Goal: Task Accomplishment & Management: Manage account settings

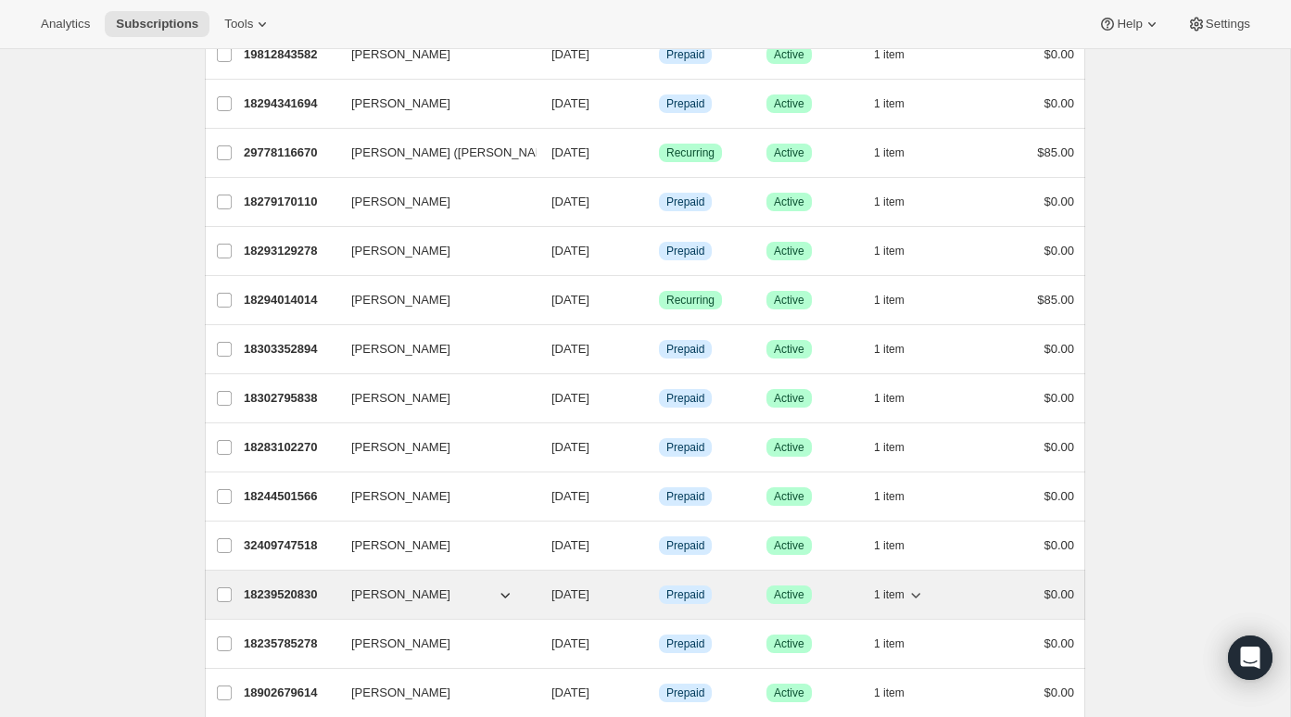
scroll to position [672, 0]
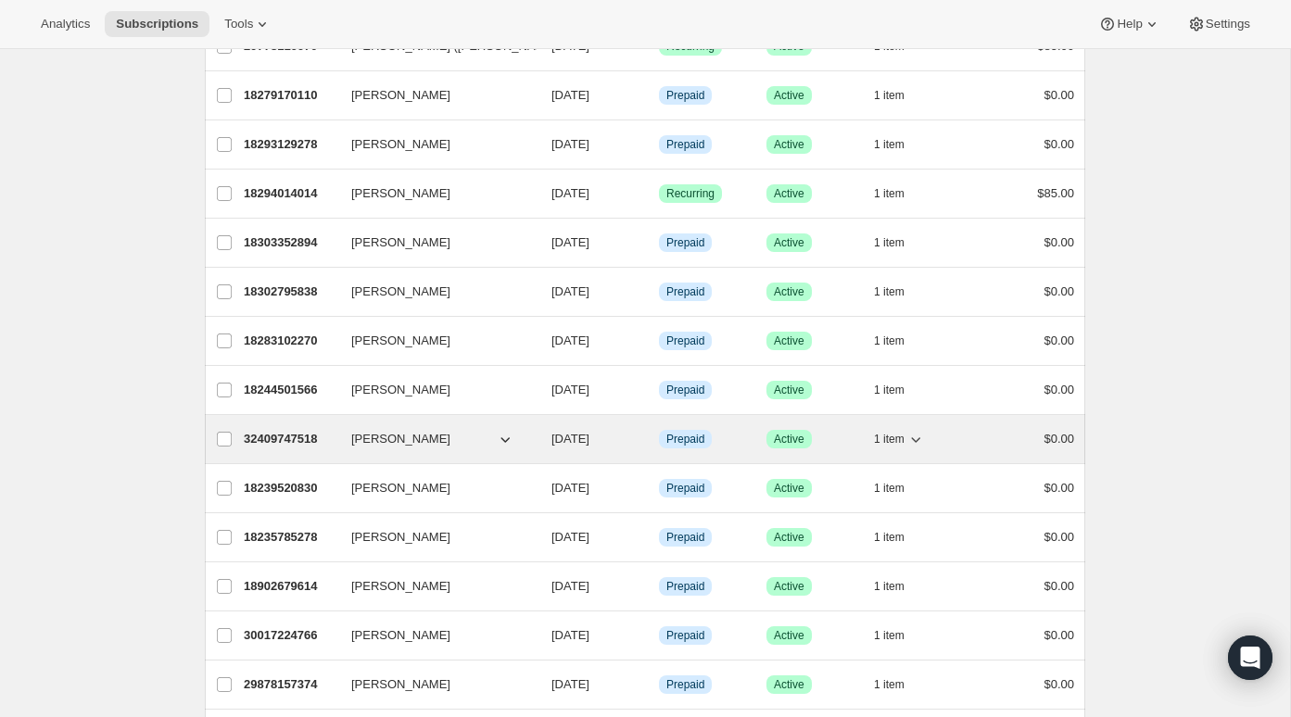
click at [282, 437] on p "32409747518" at bounding box center [290, 439] width 93 height 19
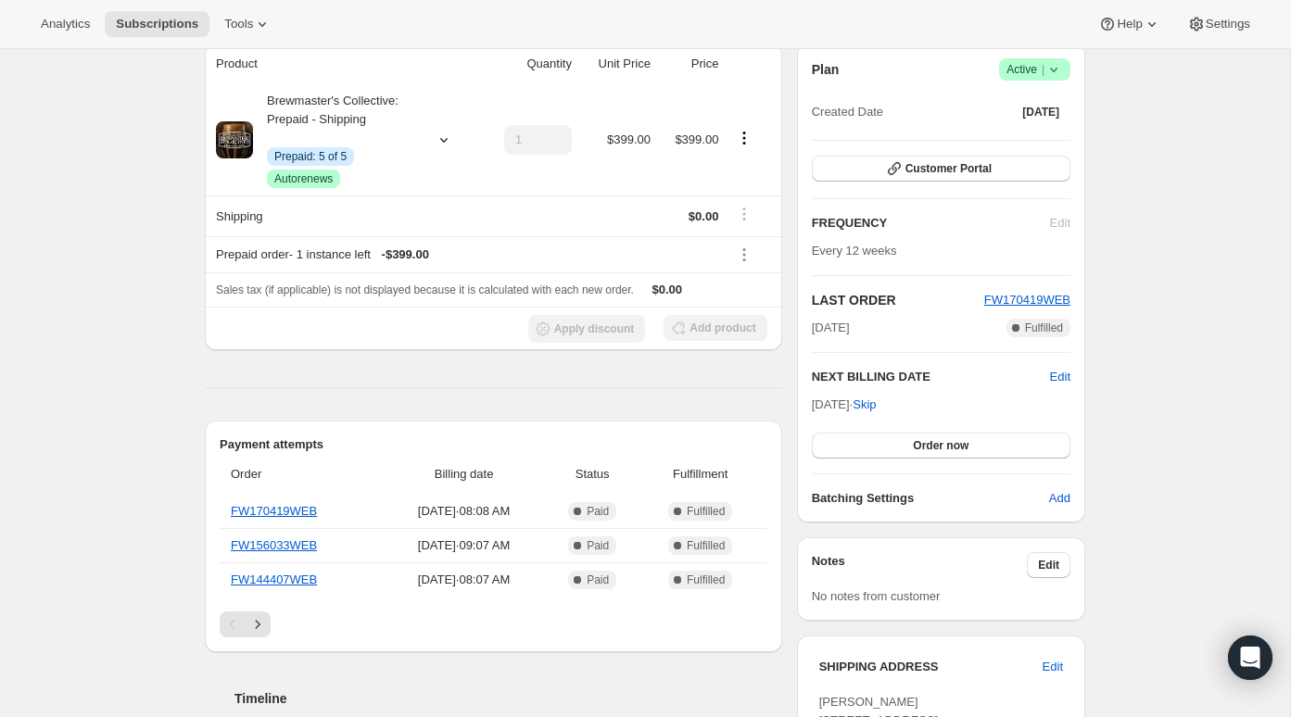
scroll to position [181, 0]
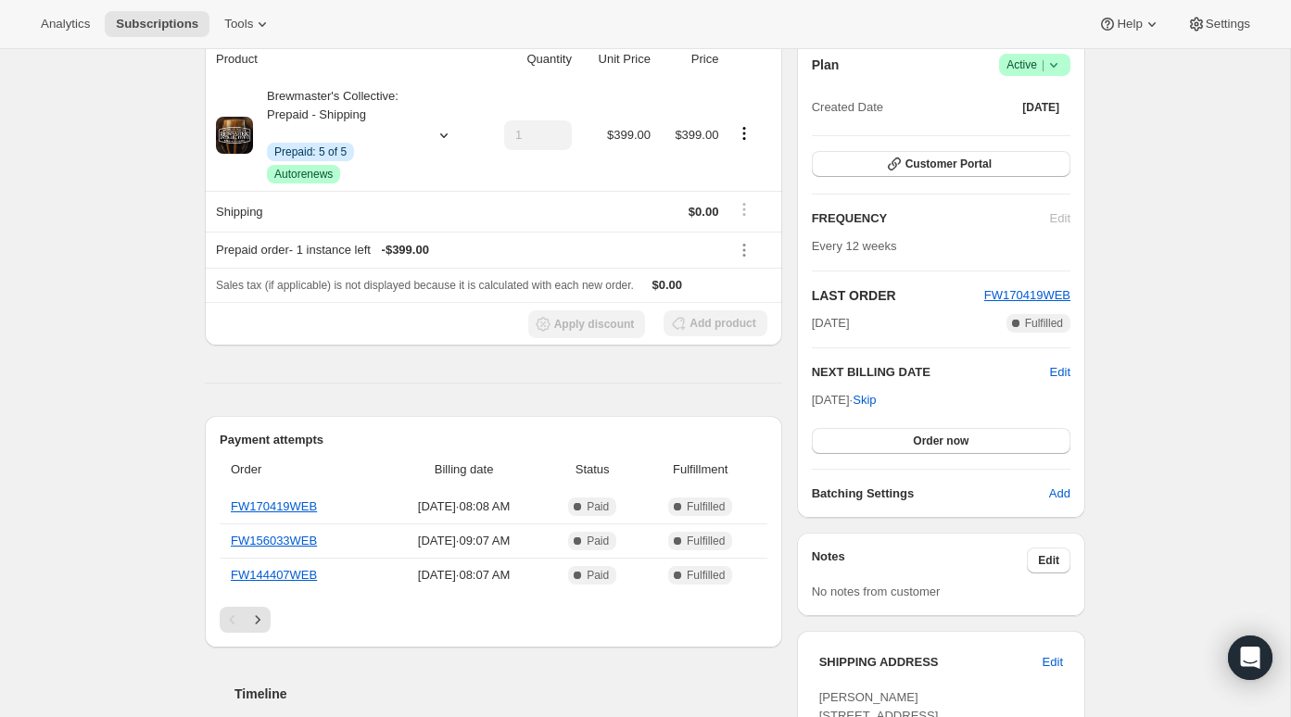
click at [9, 432] on div "Subscription #32409747518. This page is ready Subscription #32409747518 Info Pr…" at bounding box center [645, 678] width 1290 height 1620
click at [33, 432] on div "Subscription #32409747518. This page is ready Subscription #32409747518 Info Pr…" at bounding box center [645, 678] width 1290 height 1620
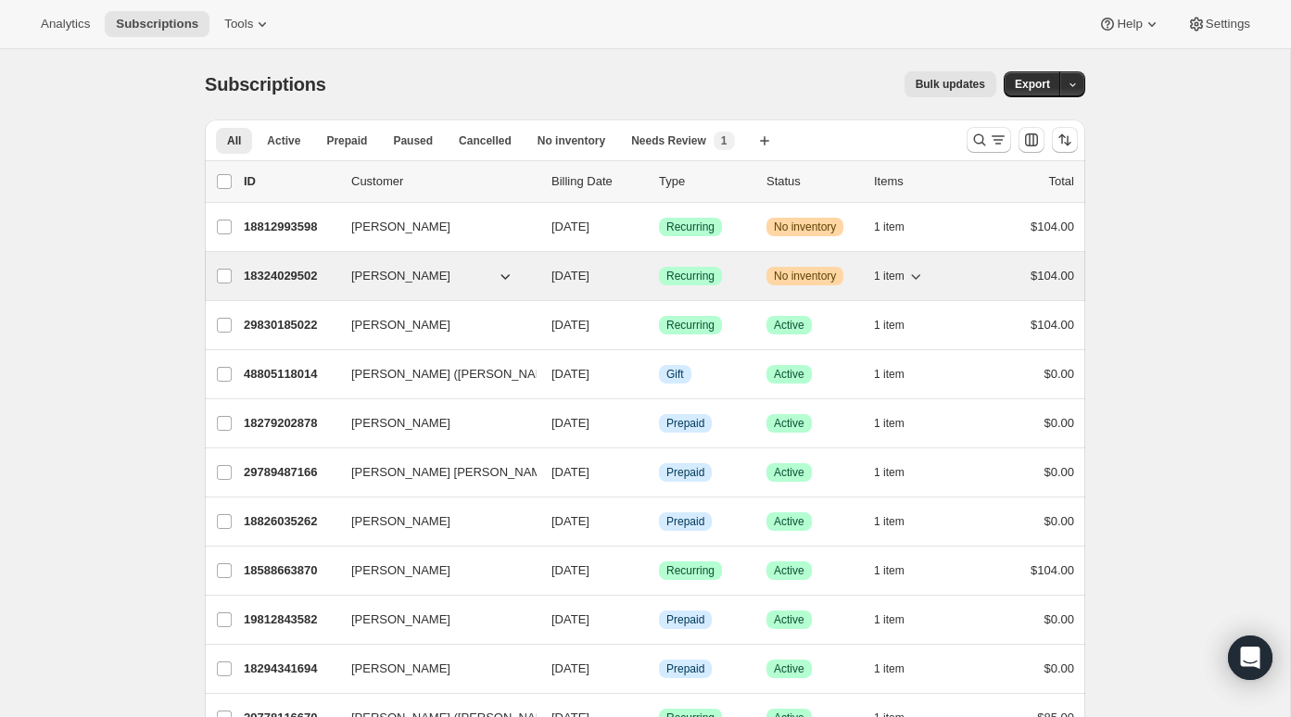
click at [281, 274] on p "18324029502" at bounding box center [290, 276] width 93 height 19
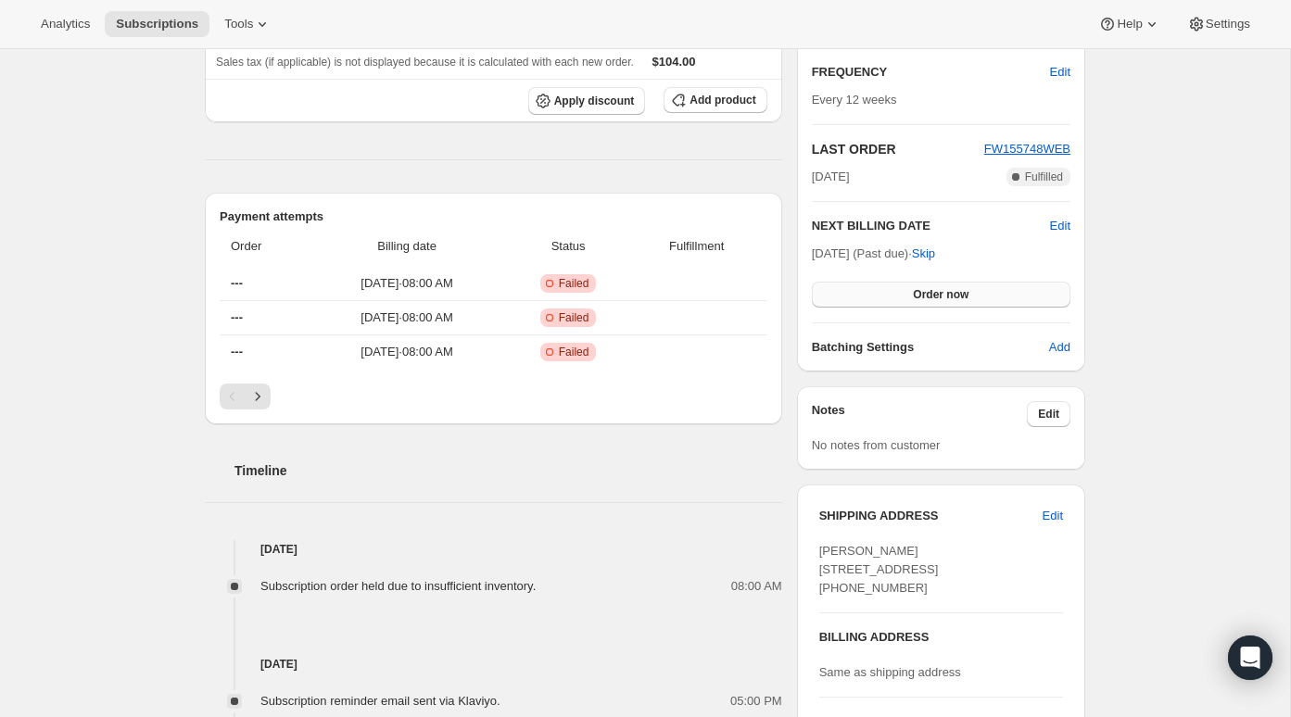
scroll to position [513, 0]
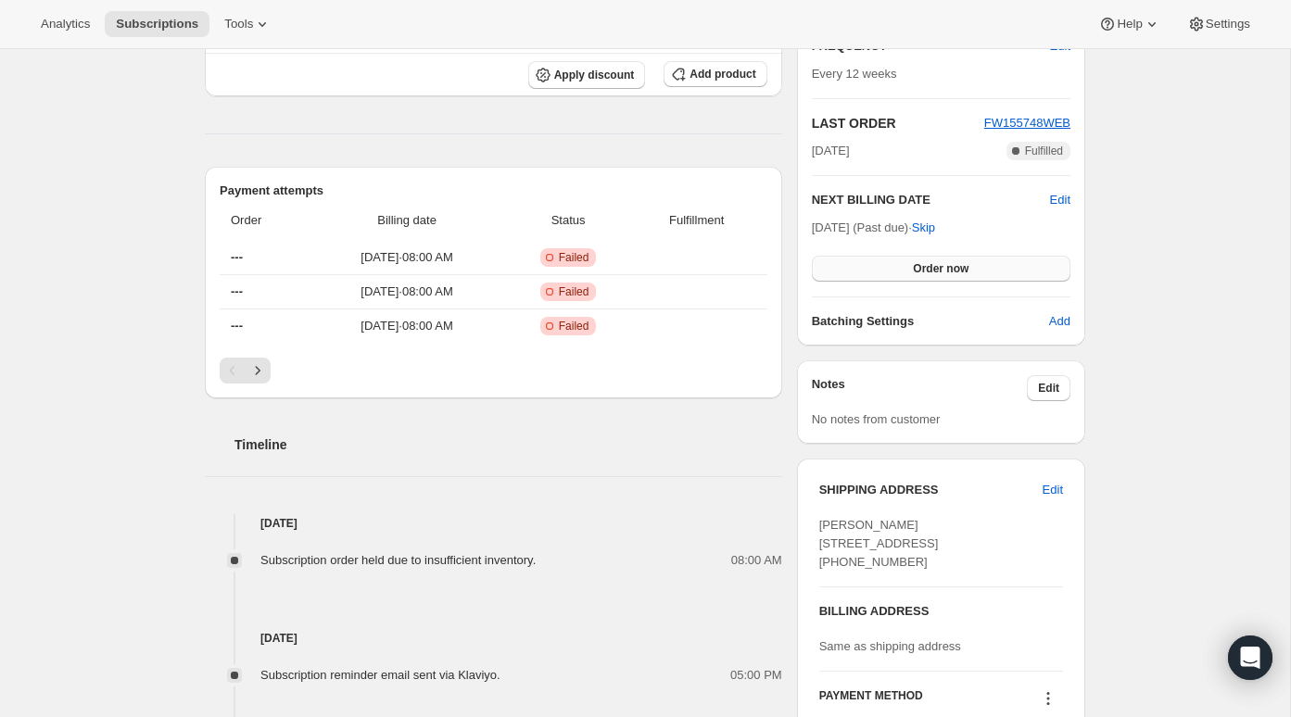
click at [889, 268] on button "Order now" at bounding box center [941, 269] width 259 height 26
click at [887, 275] on button "Click to confirm" at bounding box center [941, 269] width 259 height 26
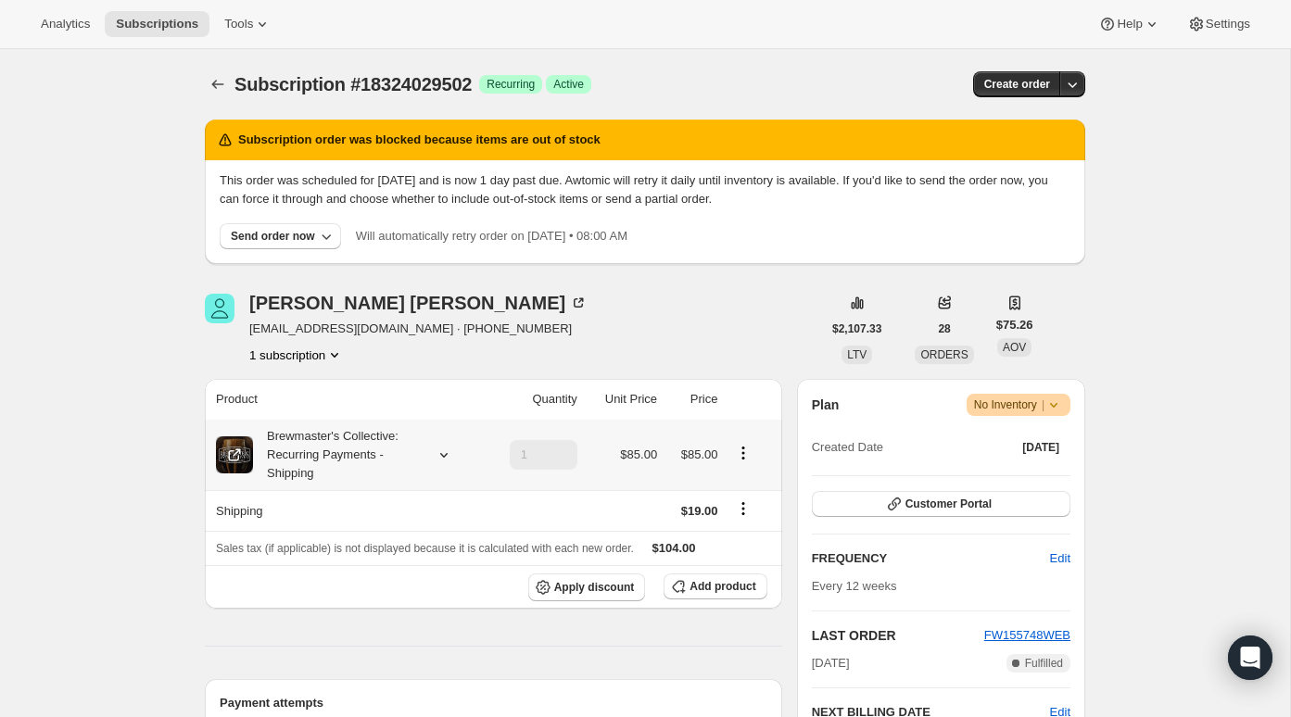
click at [296, 450] on div "Brewmaster's Collective: Recurring Payments - Shipping" at bounding box center [336, 455] width 167 height 56
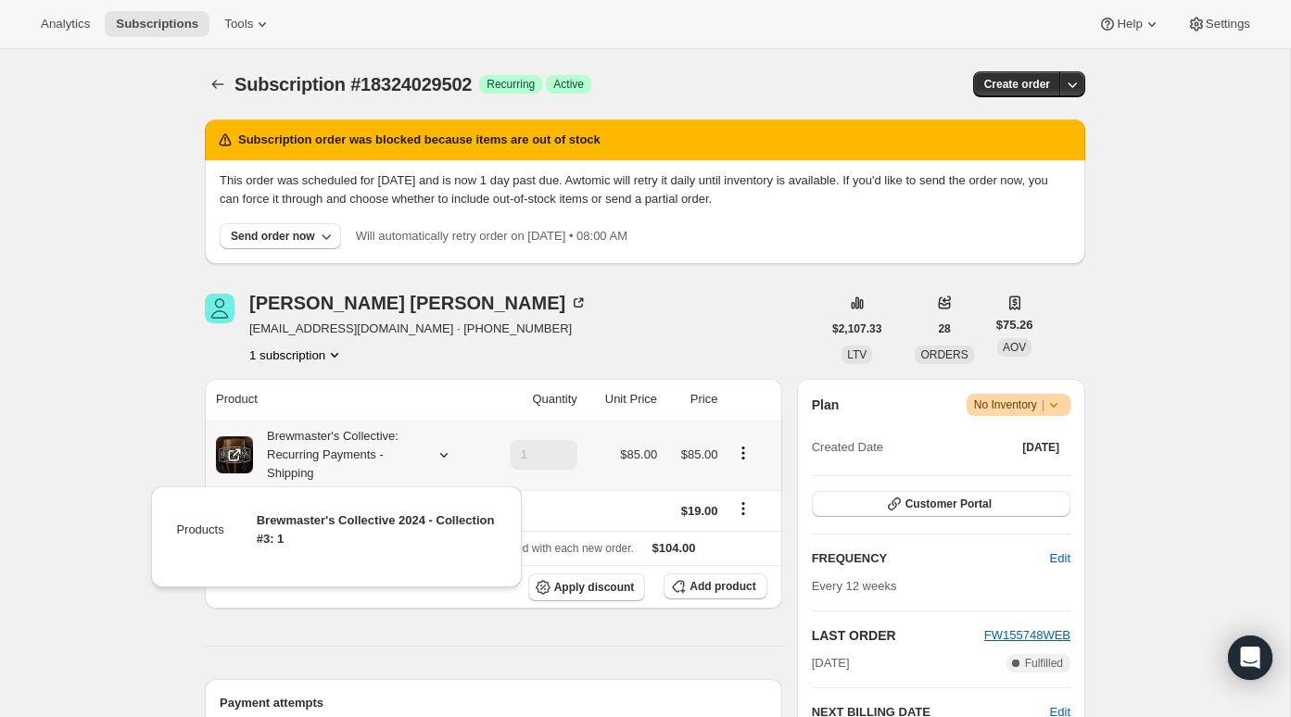
click at [349, 445] on div "Brewmaster's Collective: Recurring Payments - Shipping" at bounding box center [336, 455] width 167 height 56
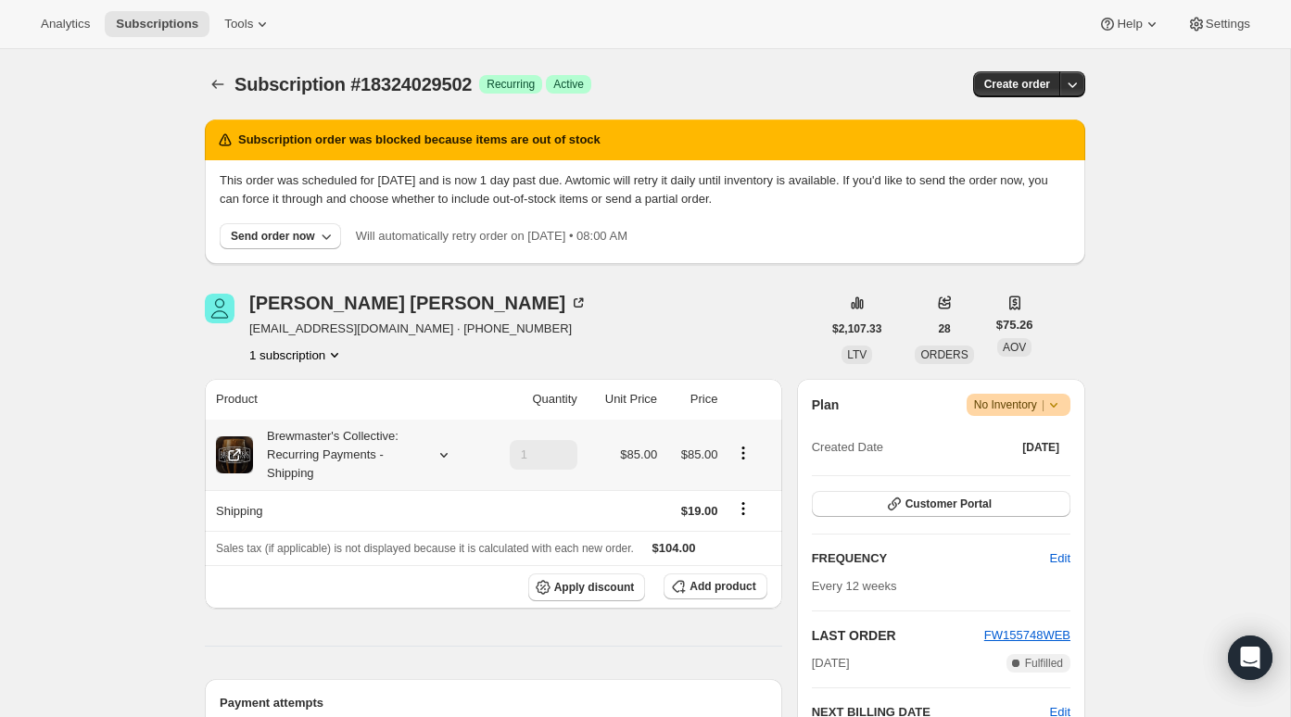
click at [355, 435] on div "Brewmaster's Collective: Recurring Payments - Shipping" at bounding box center [336, 455] width 167 height 56
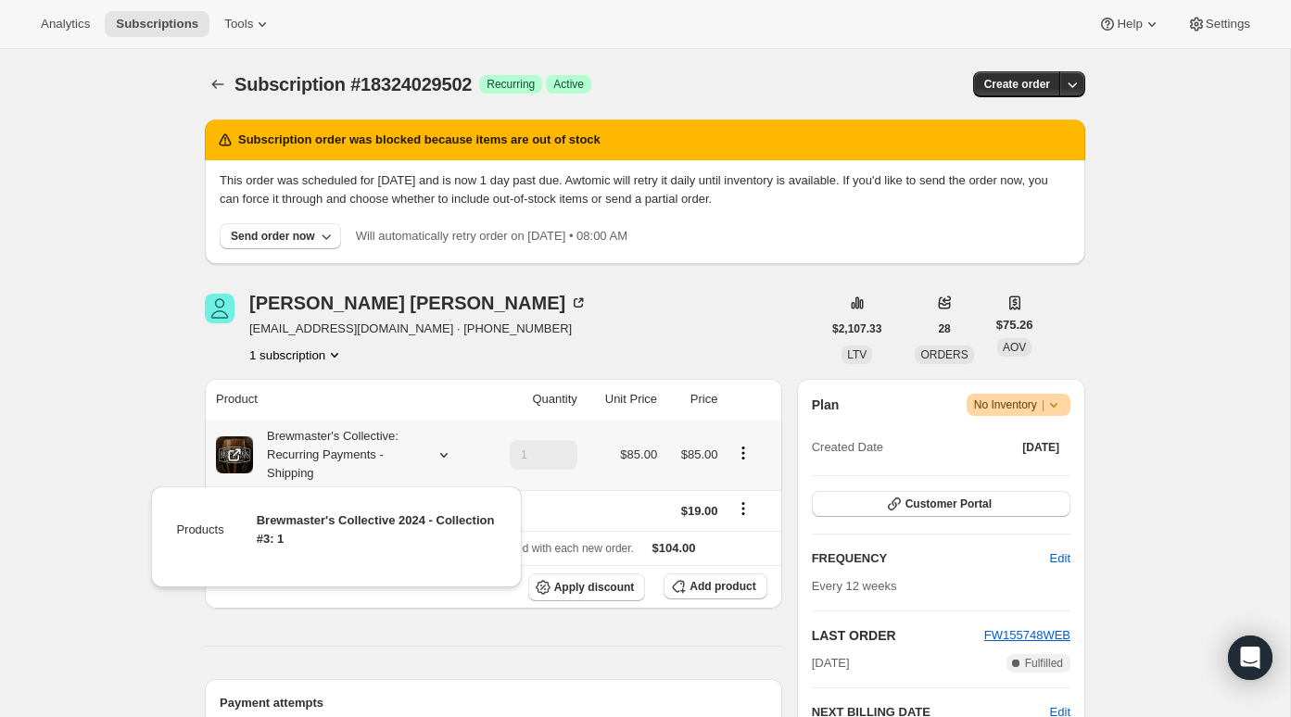
click at [365, 516] on span "Brewmaster's Collective 2024 - Collection #3: 1" at bounding box center [376, 529] width 238 height 32
click at [365, 531] on td "Brewmaster's Collective 2024 - Collection #3: 1" at bounding box center [363, 537] width 272 height 53
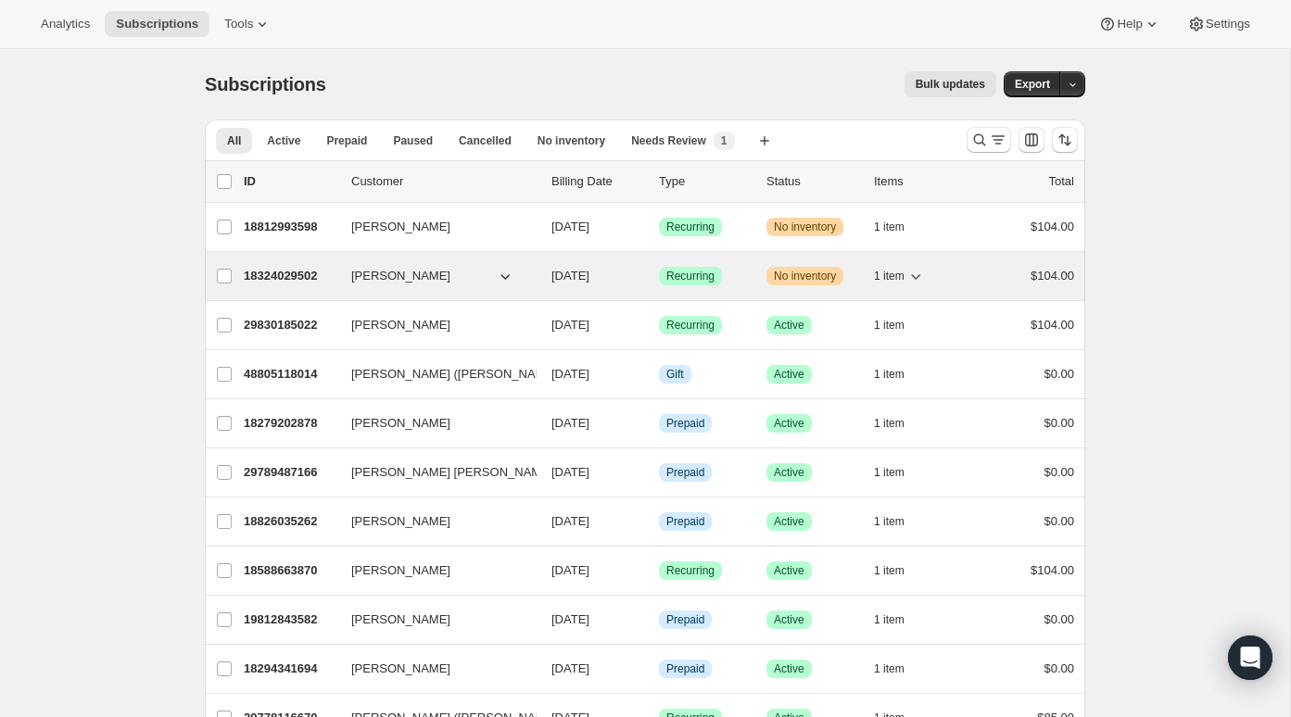
click at [285, 278] on p "18324029502" at bounding box center [290, 276] width 93 height 19
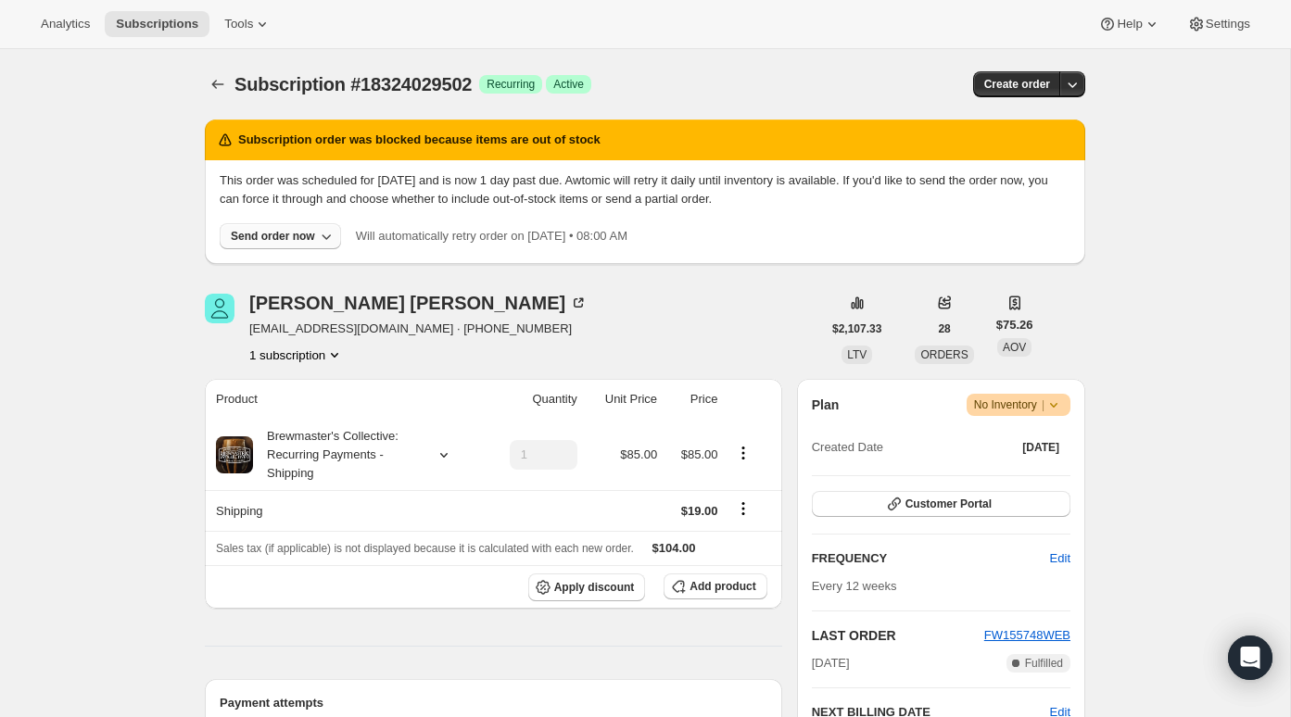
click at [290, 240] on div "Send order now" at bounding box center [273, 236] width 84 height 15
click at [328, 266] on span "Include sold-out items" at bounding box center [271, 274] width 196 height 19
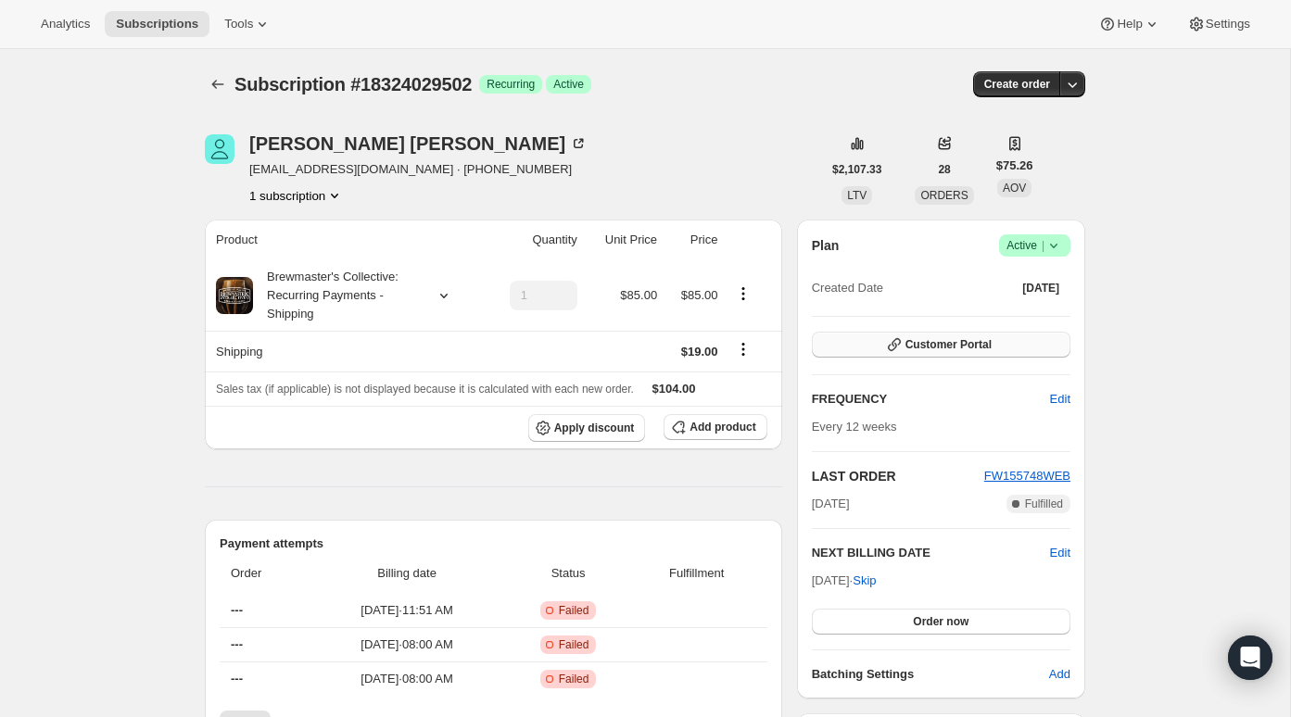
click at [967, 351] on button "Customer Portal" at bounding box center [941, 345] width 259 height 26
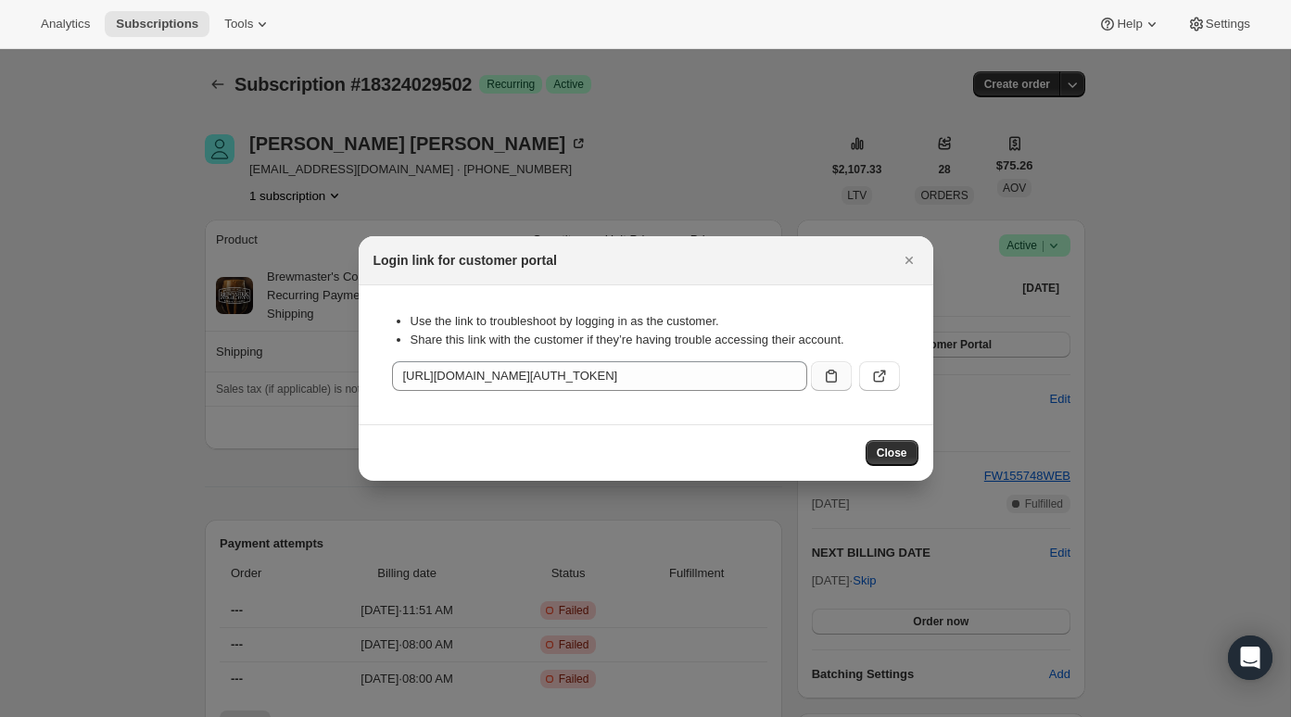
click at [836, 382] on icon ":r1f:" at bounding box center [831, 376] width 19 height 19
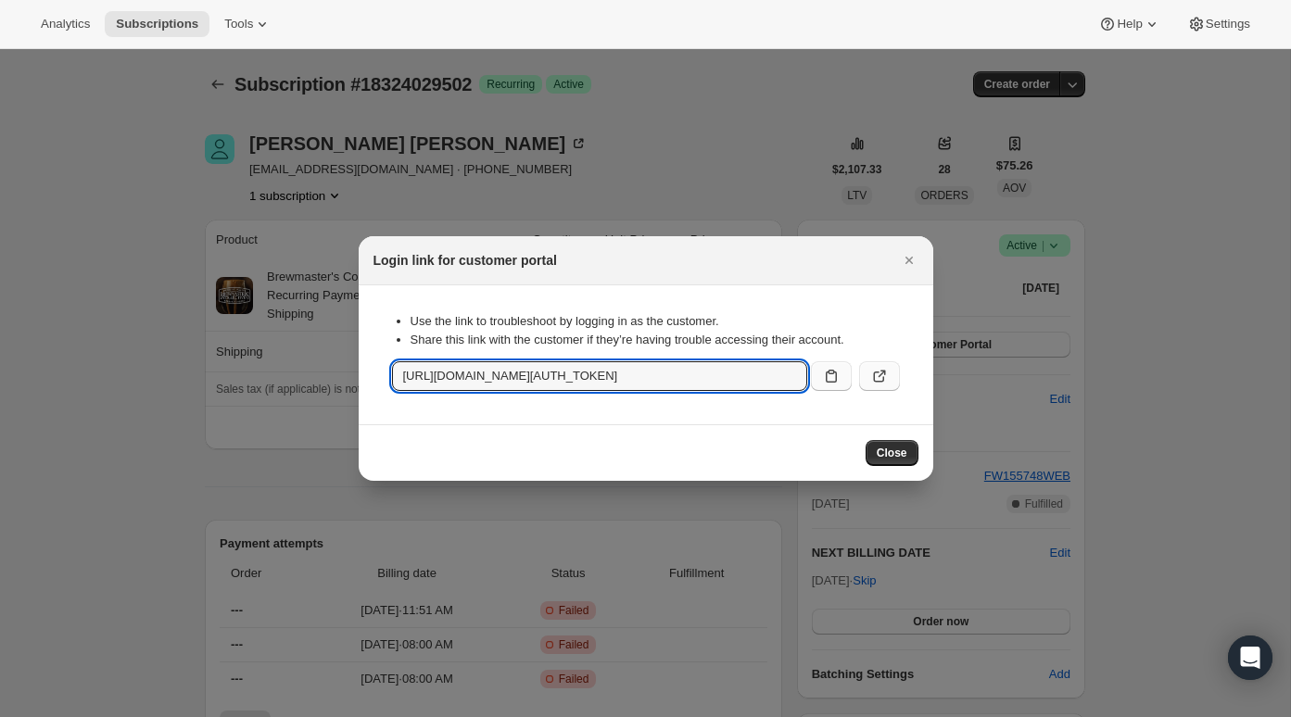
click at [874, 374] on icon ":r1f:" at bounding box center [878, 377] width 11 height 11
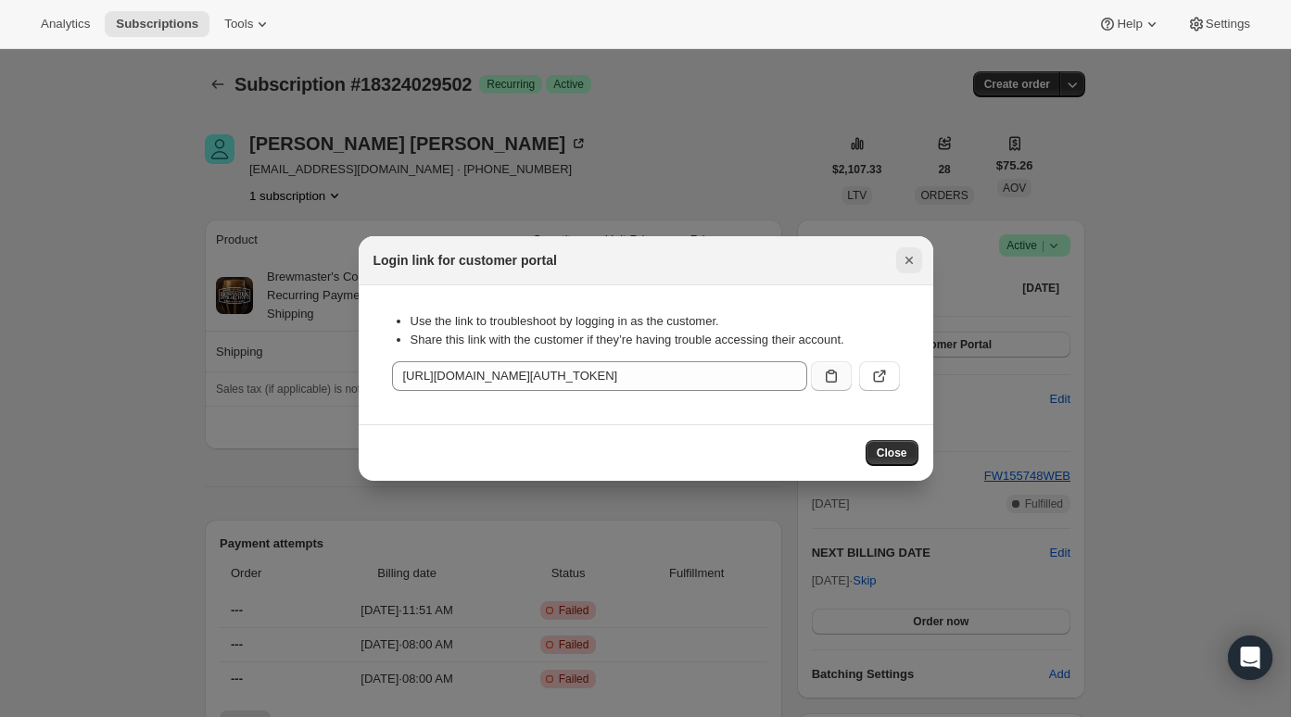
click at [905, 255] on icon "Close" at bounding box center [909, 260] width 19 height 19
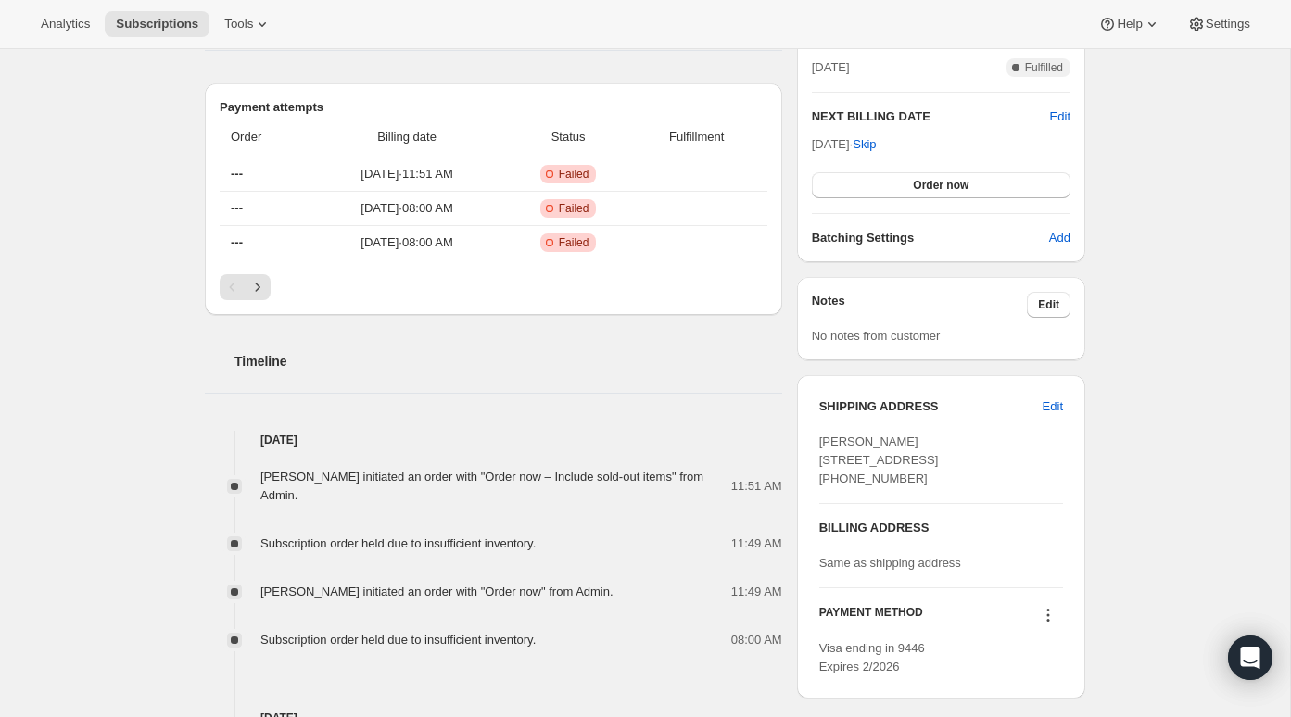
scroll to position [533, 0]
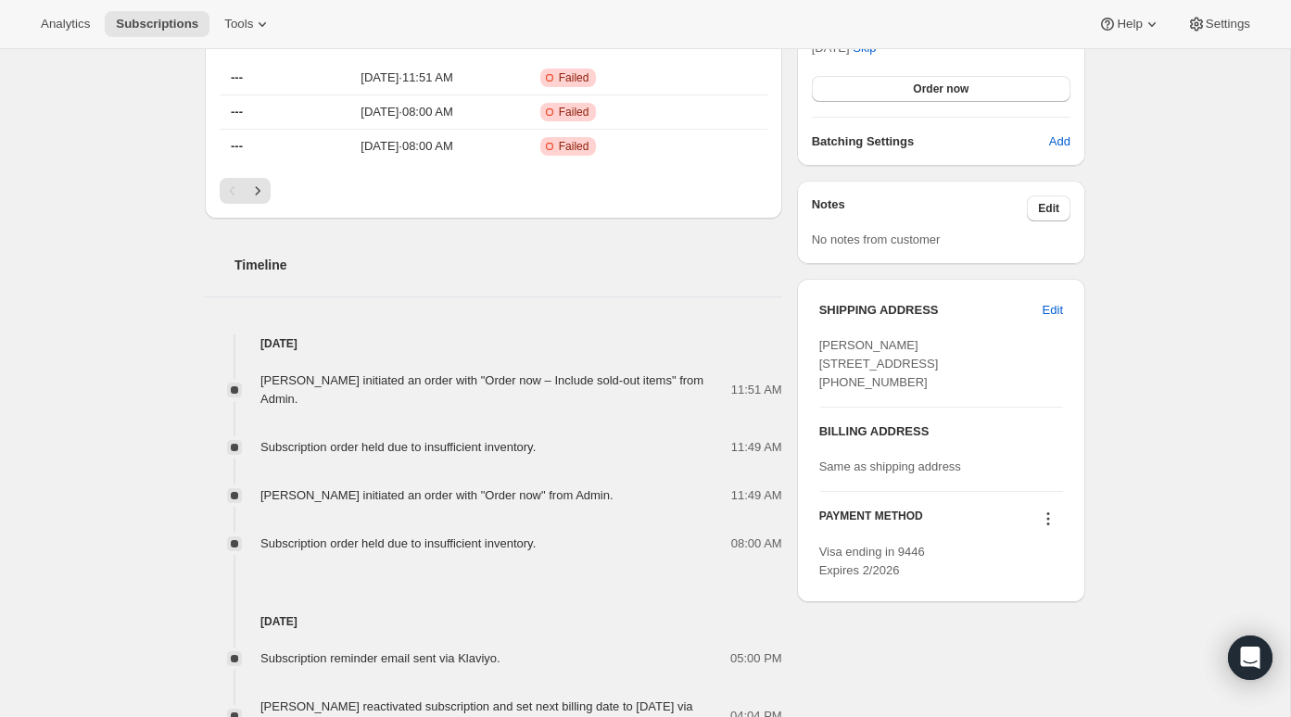
click at [448, 373] on span "[PERSON_NAME] initiated an order with "Order now – Include sold-out items" from…" at bounding box center [481, 389] width 443 height 32
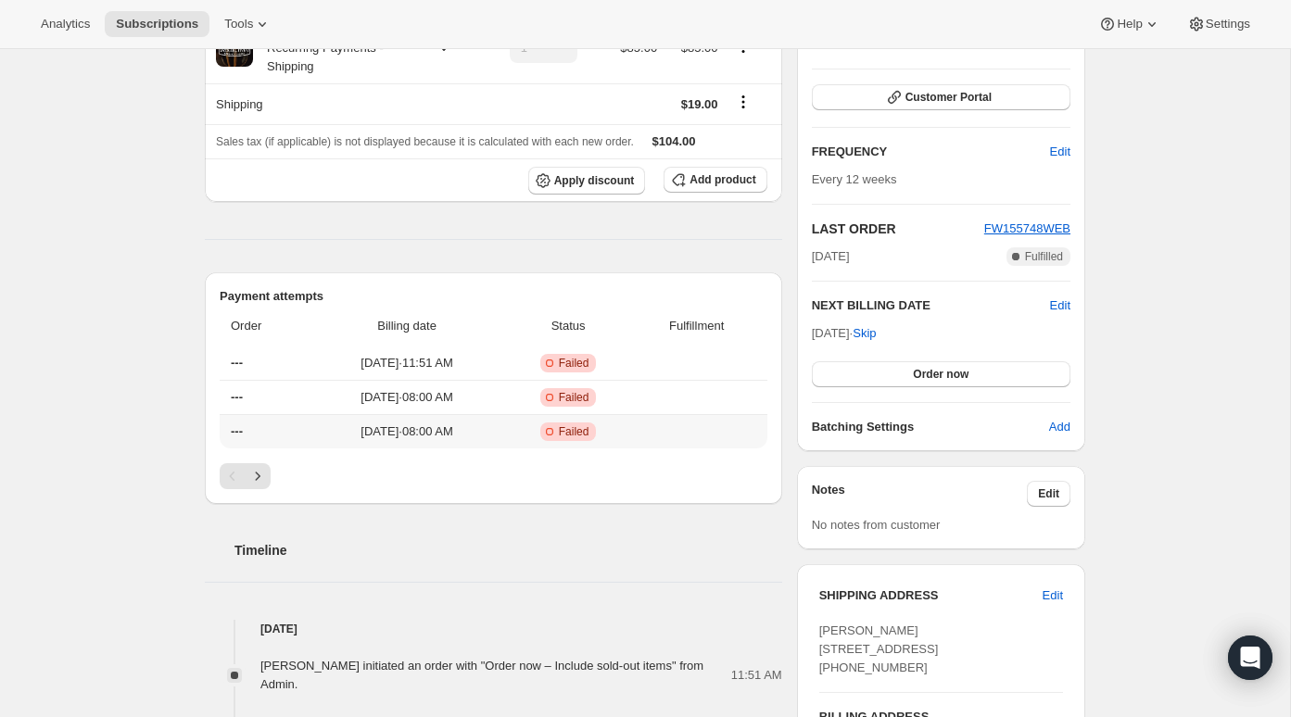
scroll to position [238, 0]
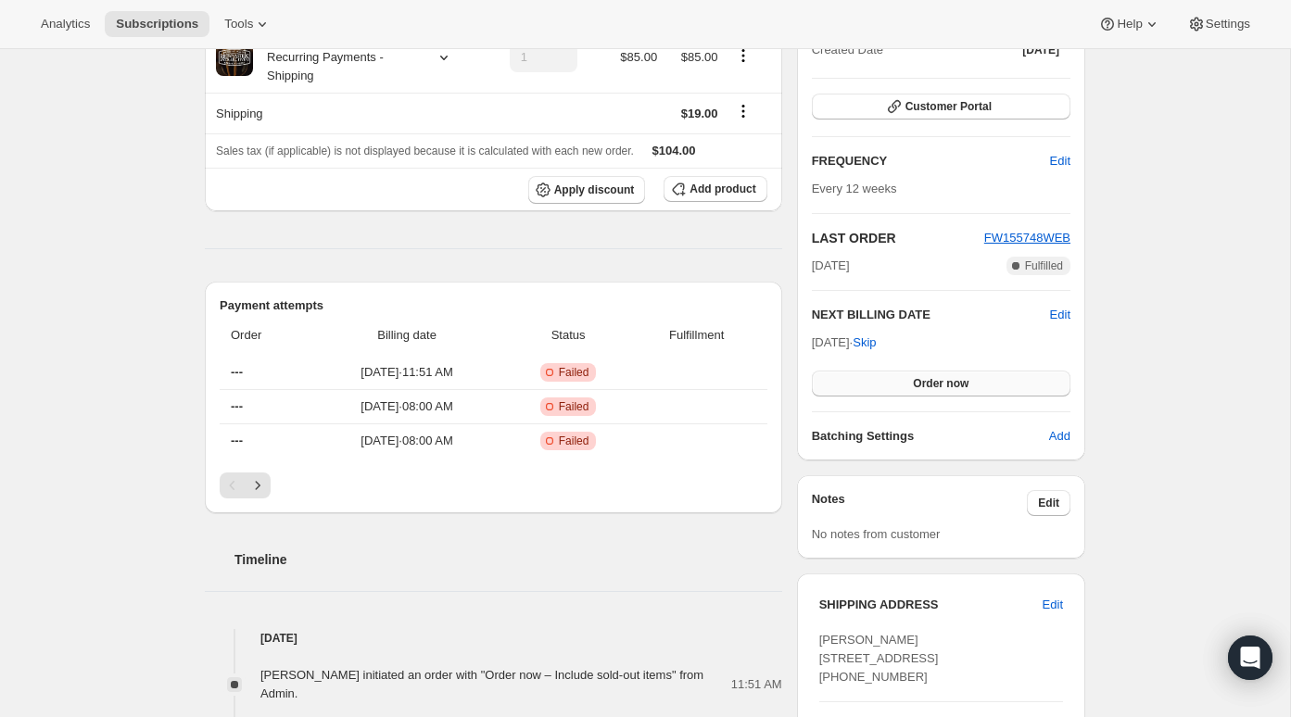
click at [878, 386] on button "Order now" at bounding box center [941, 384] width 259 height 26
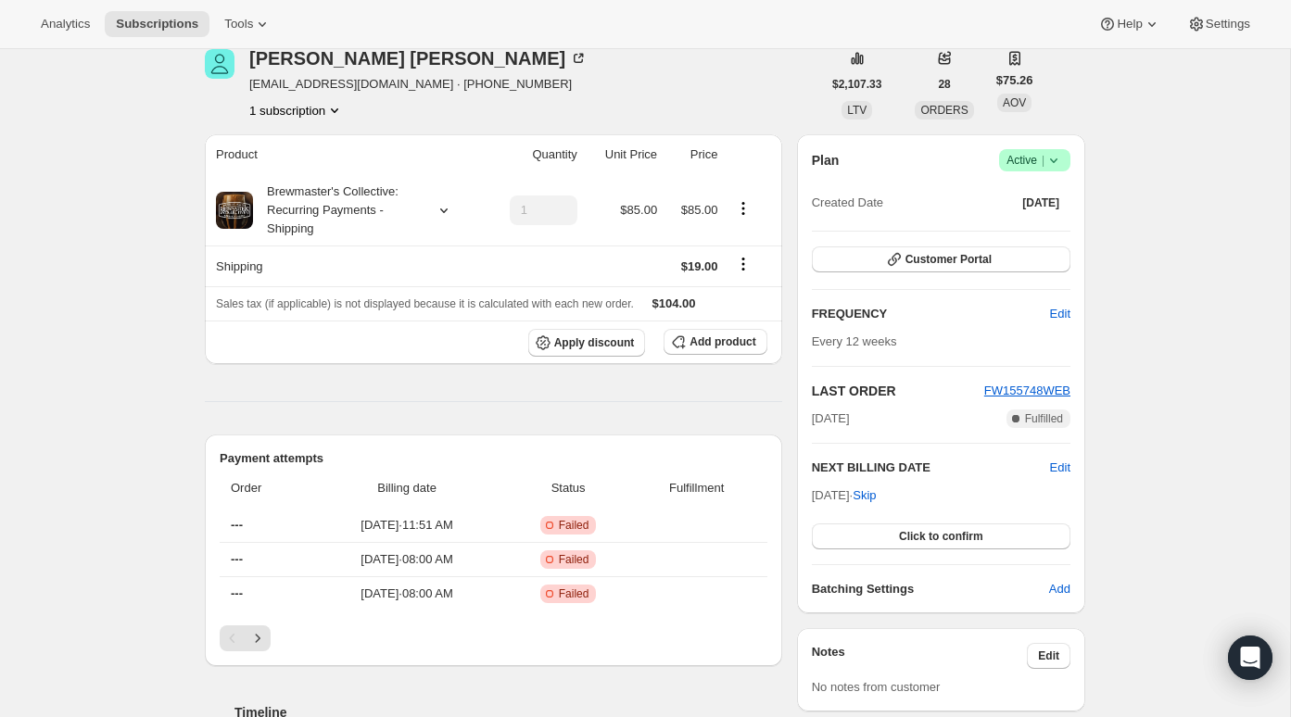
scroll to position [78, 0]
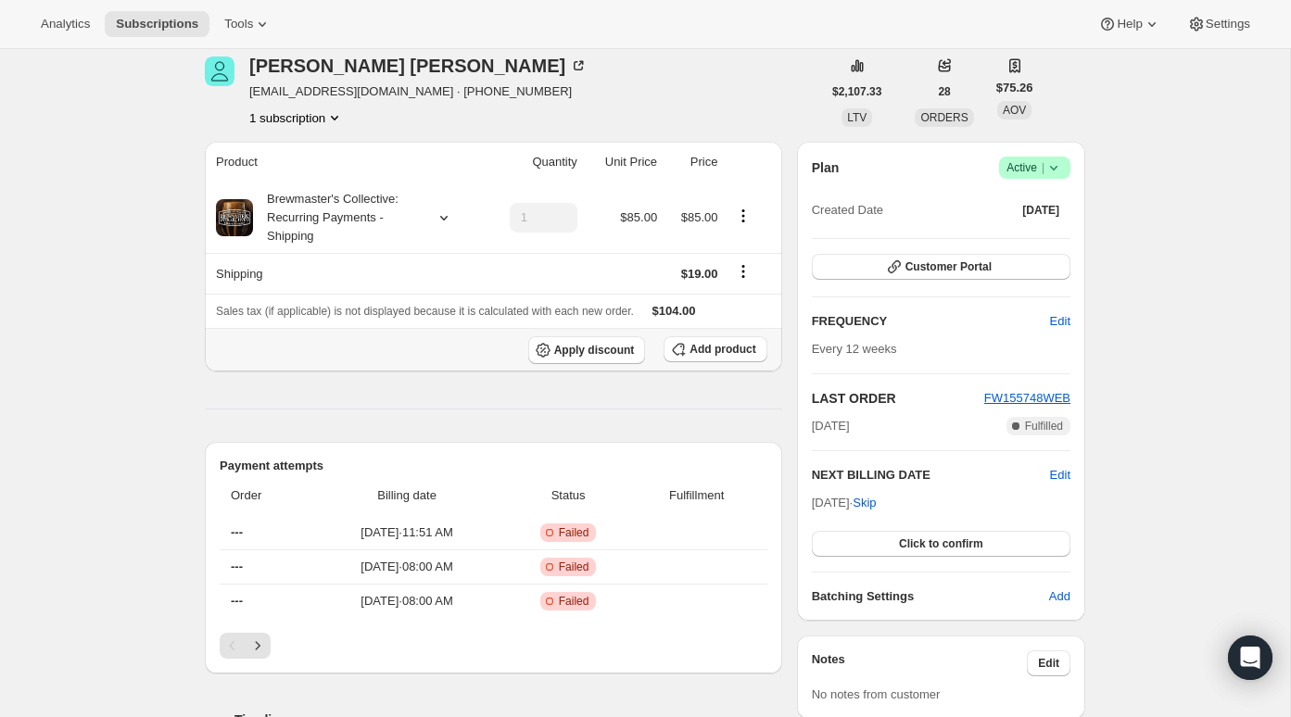
click at [438, 352] on div "Apply discount Add product" at bounding box center [493, 350] width 555 height 28
click at [284, 223] on div "Brewmaster's Collective: Recurring Payments - Shipping" at bounding box center [336, 218] width 167 height 56
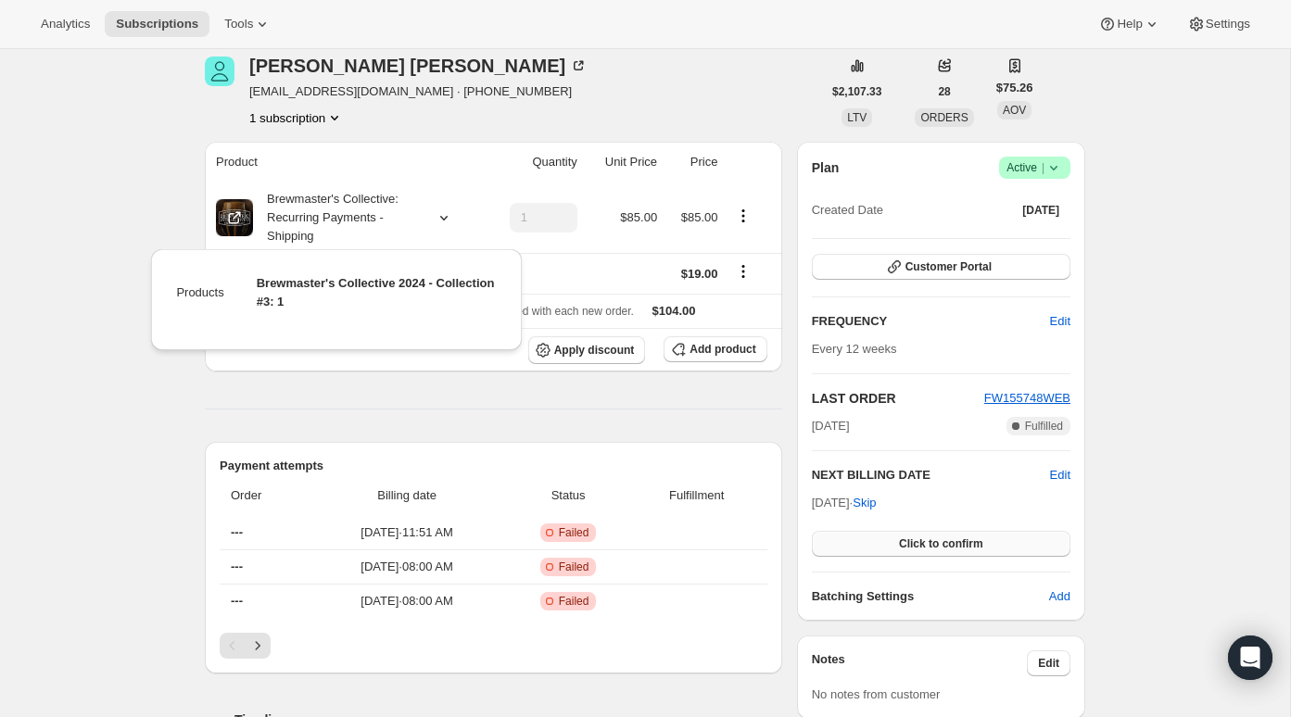
click at [980, 544] on span "Click to confirm" at bounding box center [941, 544] width 84 height 15
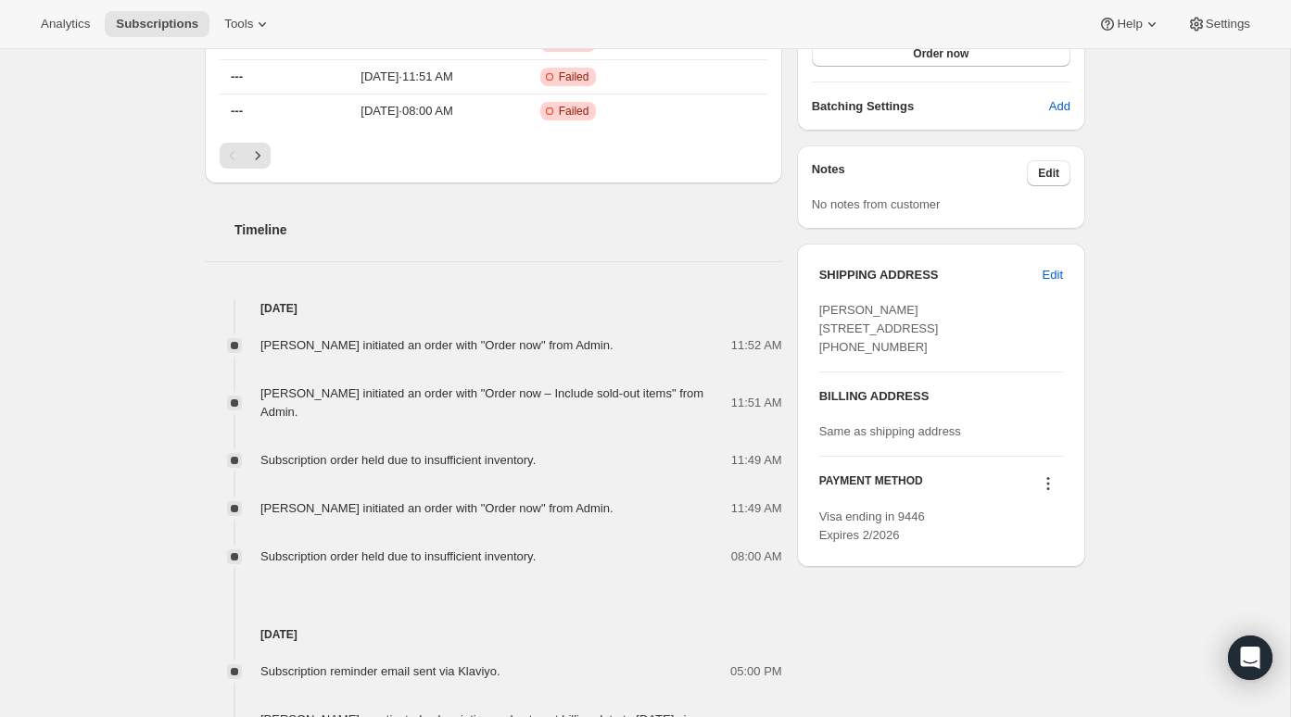
scroll to position [785, 0]
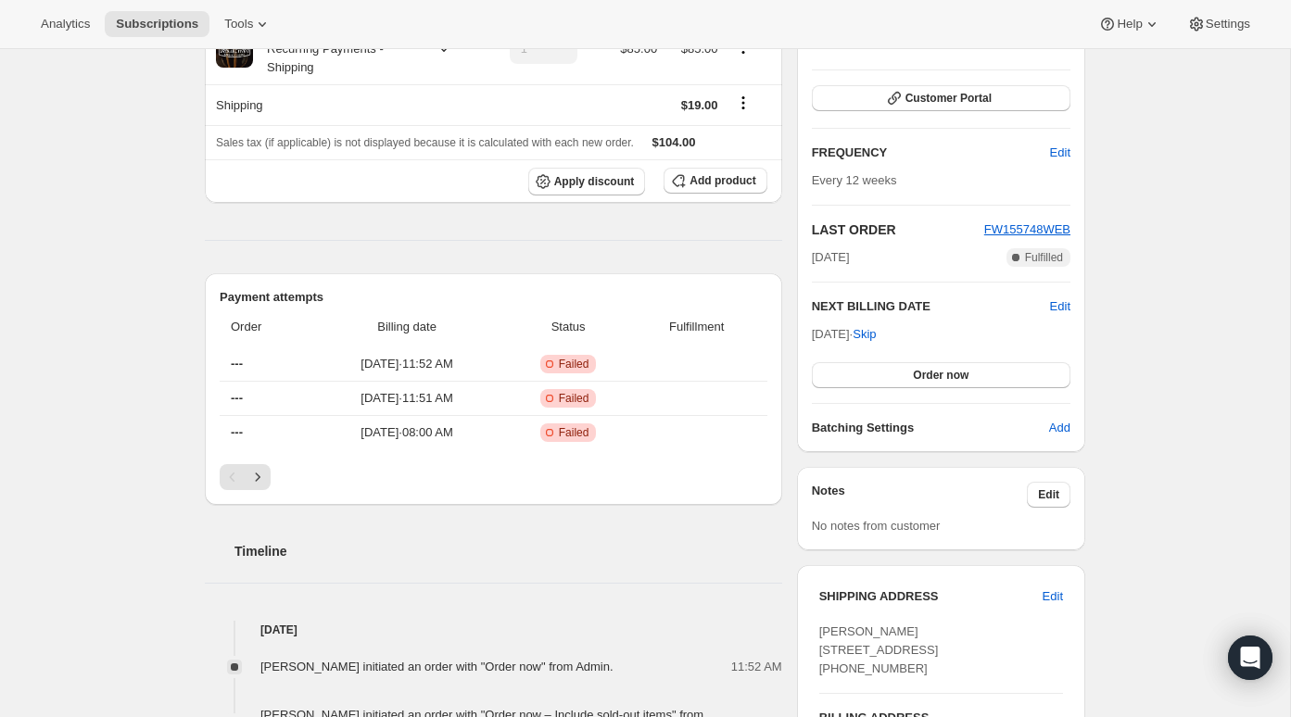
scroll to position [242, 0]
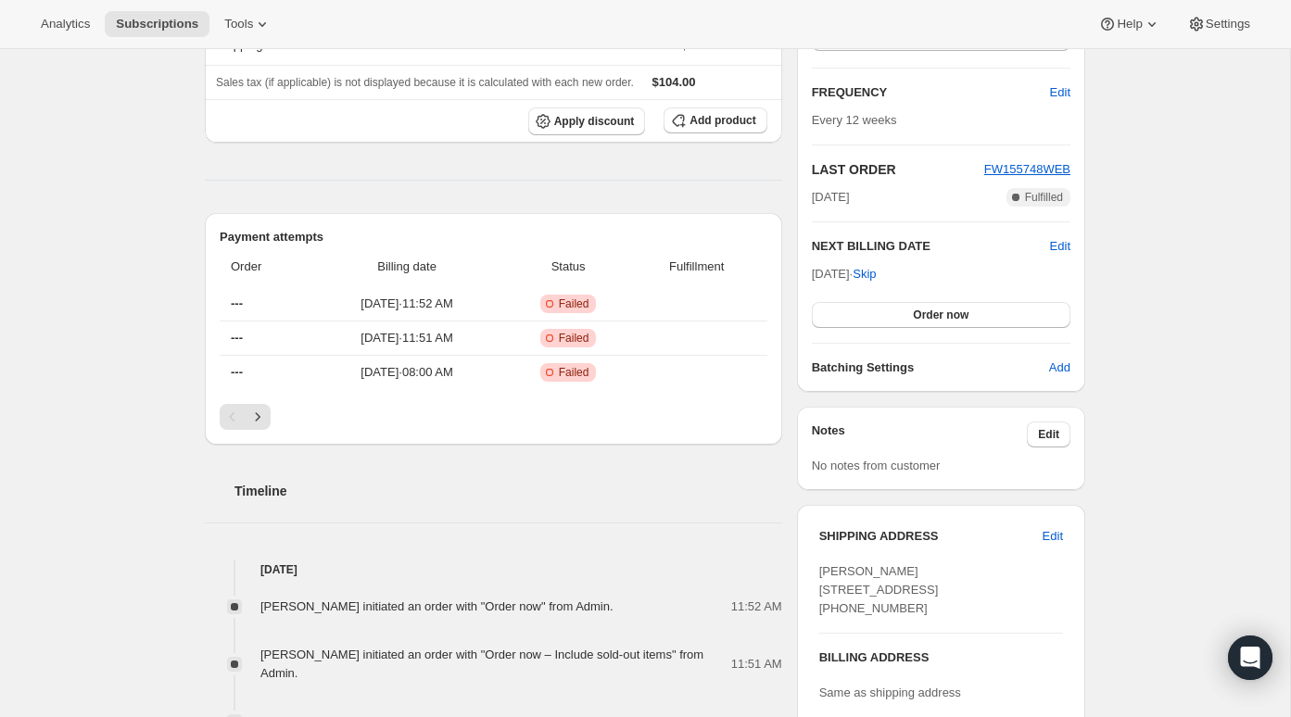
scroll to position [254, 0]
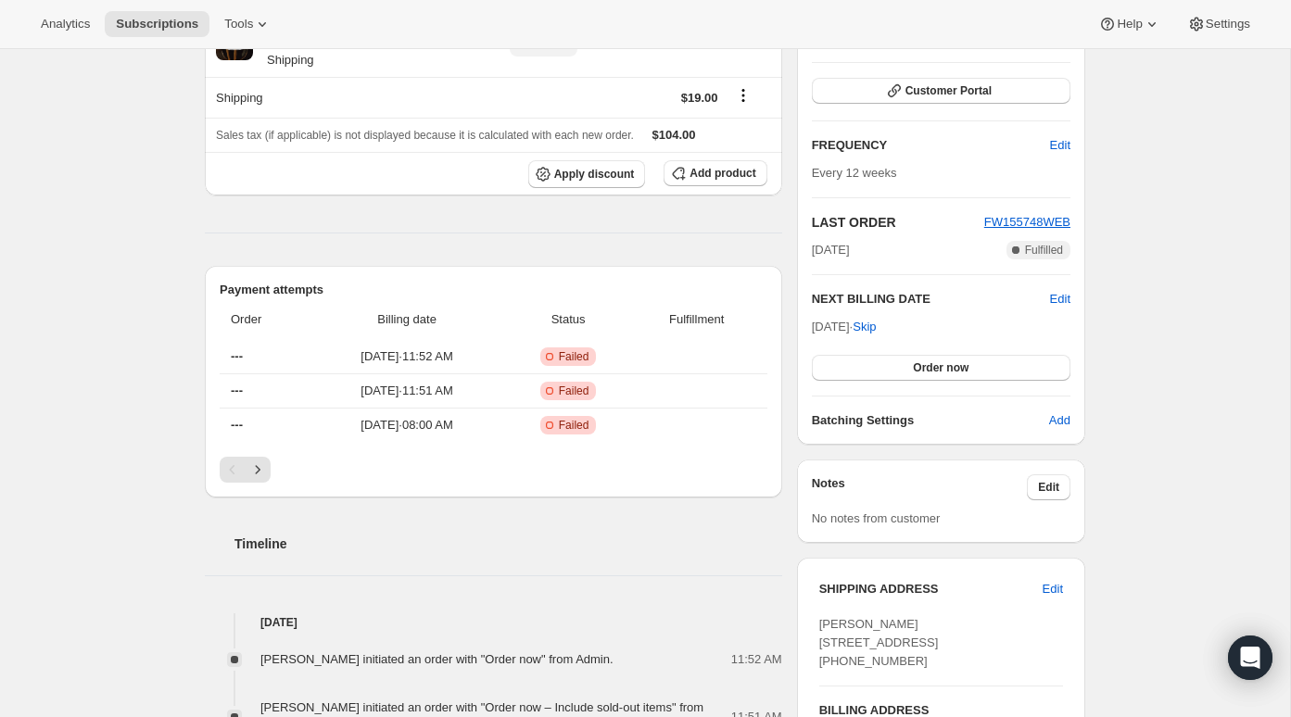
click at [956, 60] on div "Plan Success Active | Created Date Aug 21, 2025 Customer Portal FREQUENCY Edit …" at bounding box center [941, 205] width 259 height 449
click at [956, 84] on span "Customer Portal" at bounding box center [948, 90] width 86 height 15
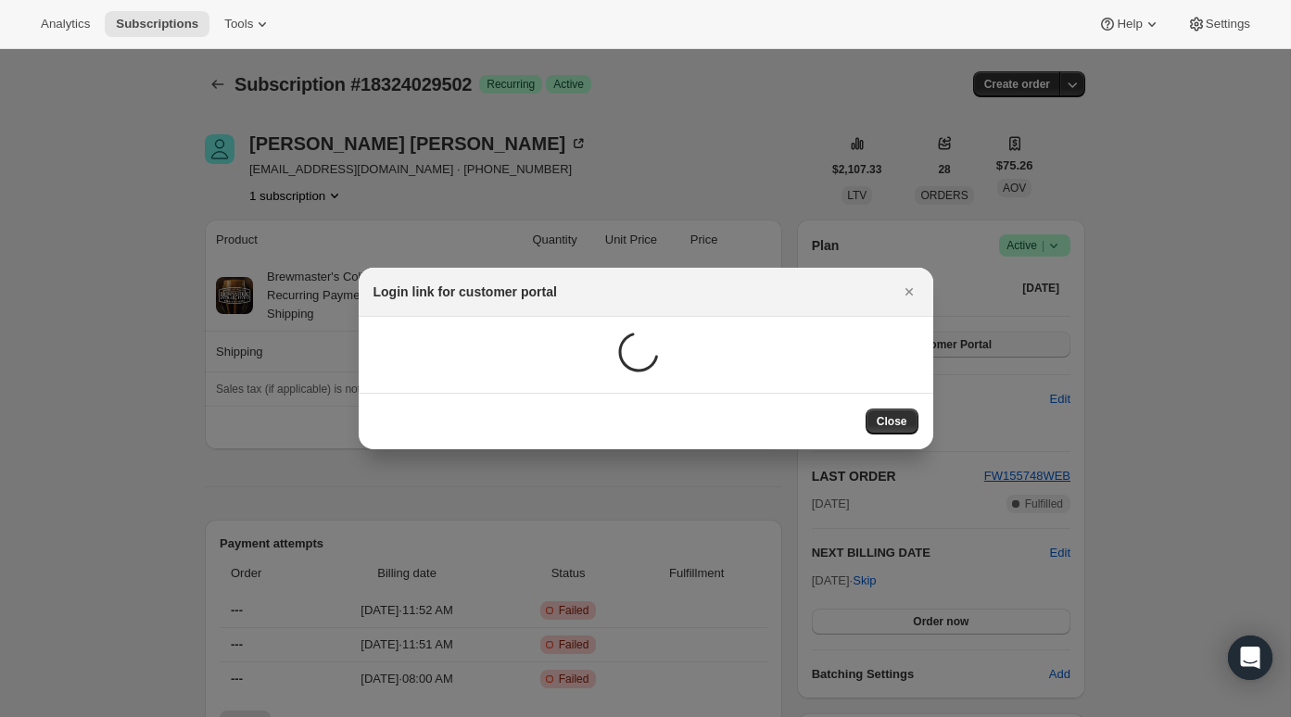
scroll to position [0, 0]
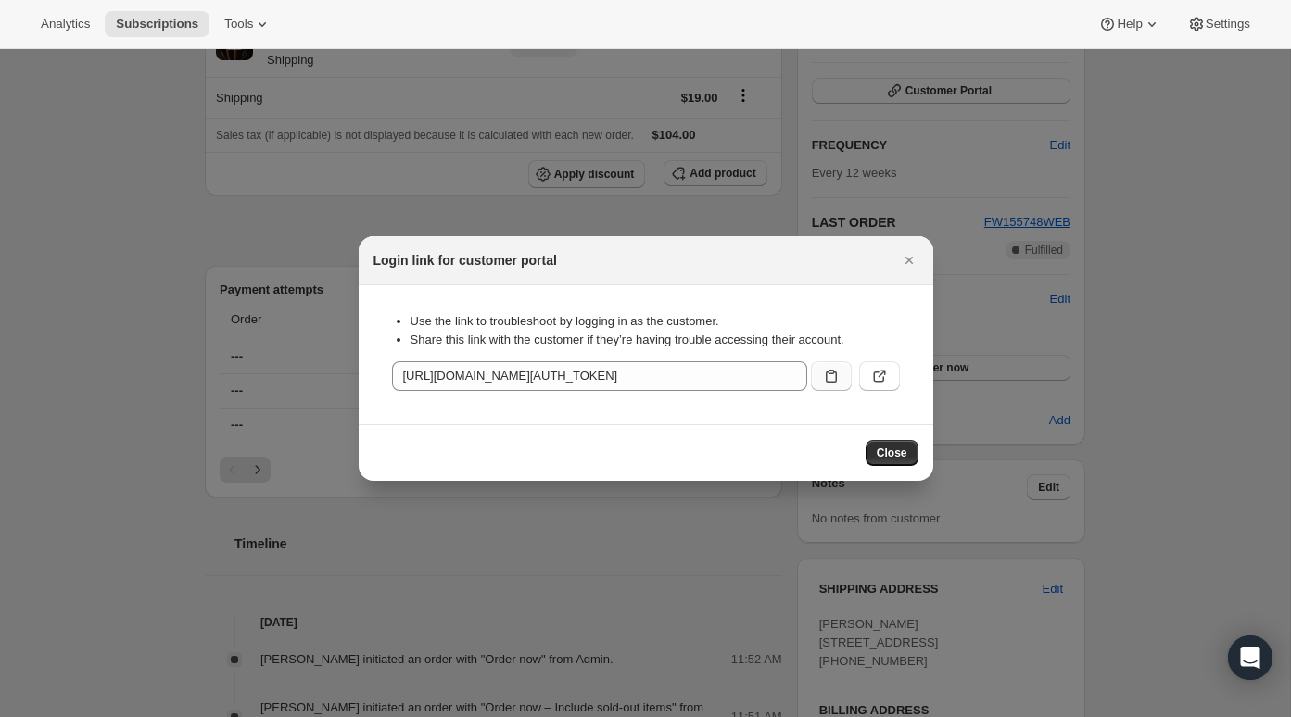
click at [837, 371] on icon ":r1i:" at bounding box center [831, 376] width 19 height 19
click at [907, 266] on icon "Close" at bounding box center [909, 260] width 19 height 19
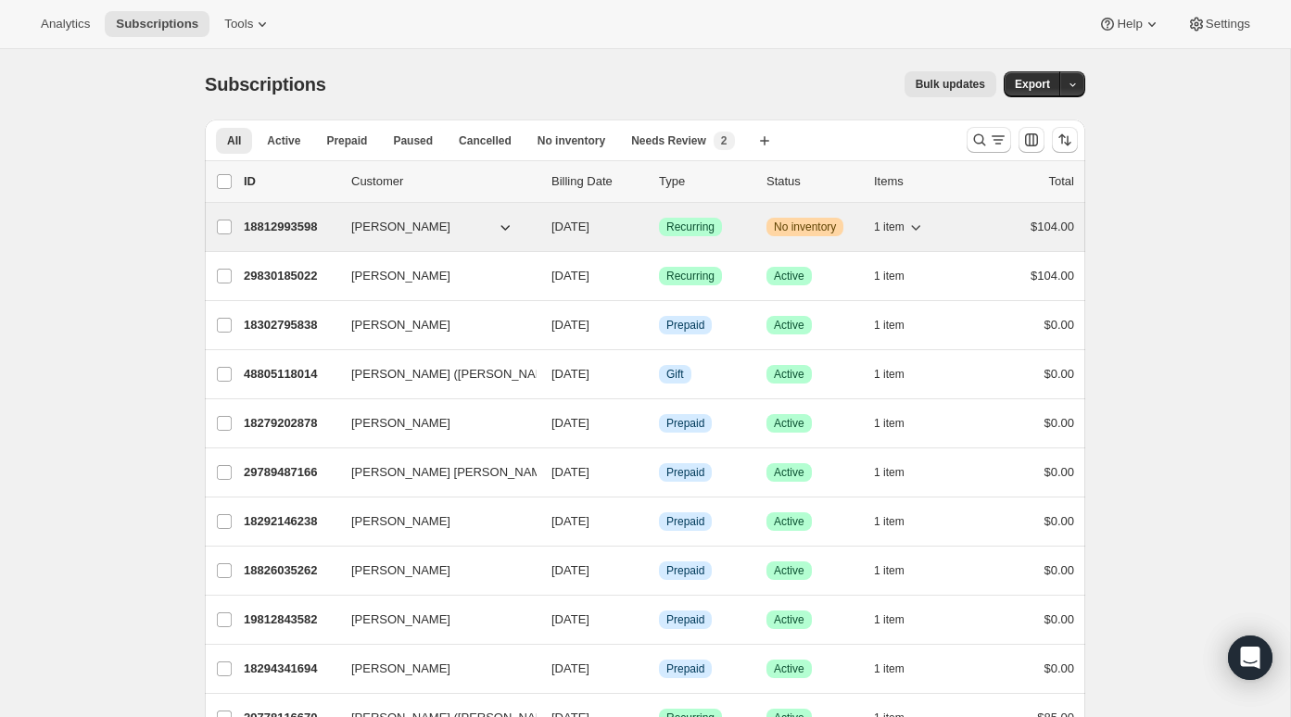
click at [299, 226] on p "18812993598" at bounding box center [290, 227] width 93 height 19
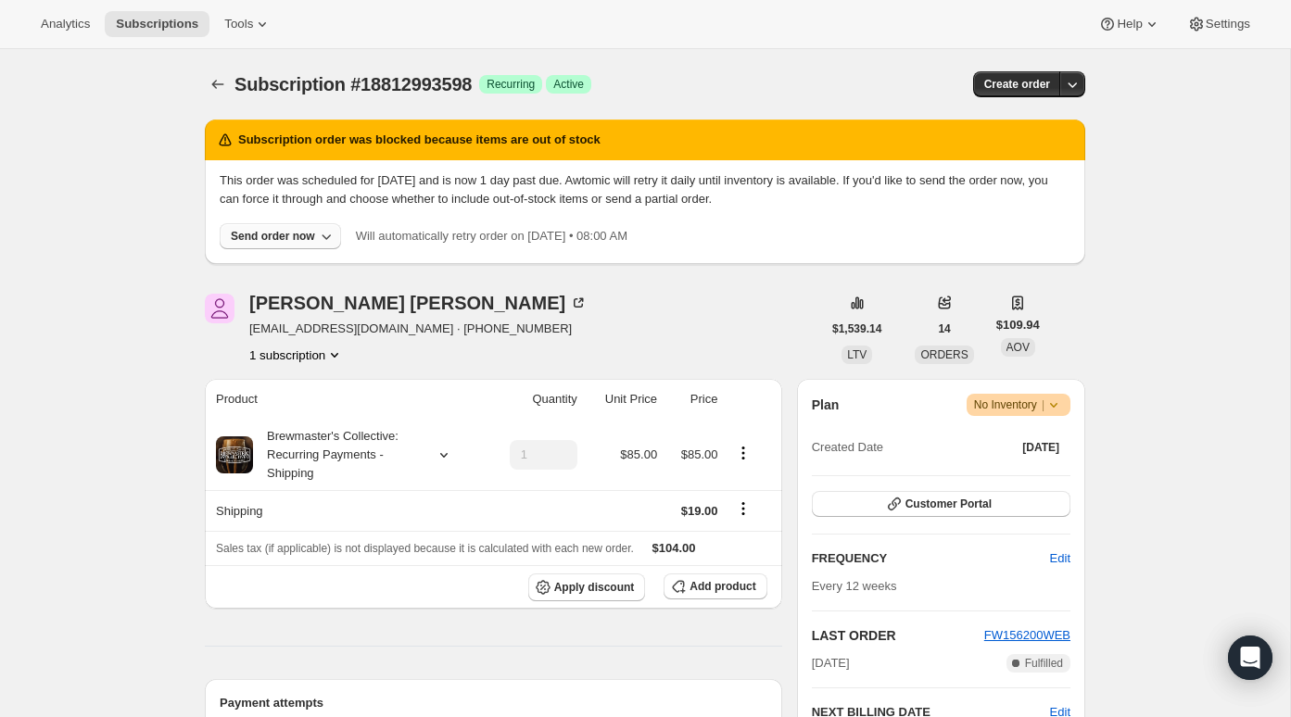
click at [298, 230] on div "Send order now" at bounding box center [273, 236] width 84 height 15
click at [321, 283] on button "Include sold-out items" at bounding box center [272, 275] width 208 height 30
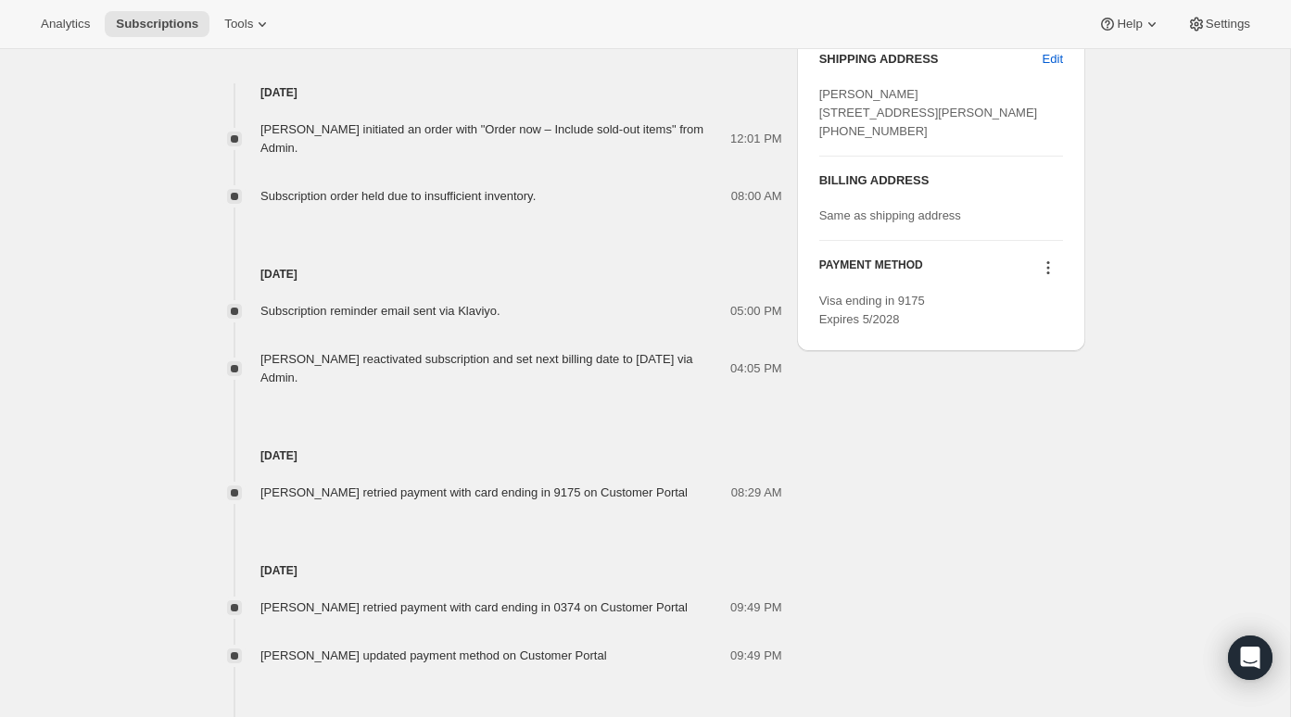
scroll to position [786, 0]
drag, startPoint x: 351, startPoint y: 603, endPoint x: 376, endPoint y: 603, distance: 25.0
click at [376, 603] on span "[PERSON_NAME] retried payment with card ending in 0374 on Customer Portal" at bounding box center [473, 606] width 427 height 14
drag, startPoint x: 376, startPoint y: 603, endPoint x: 345, endPoint y: 603, distance: 31.5
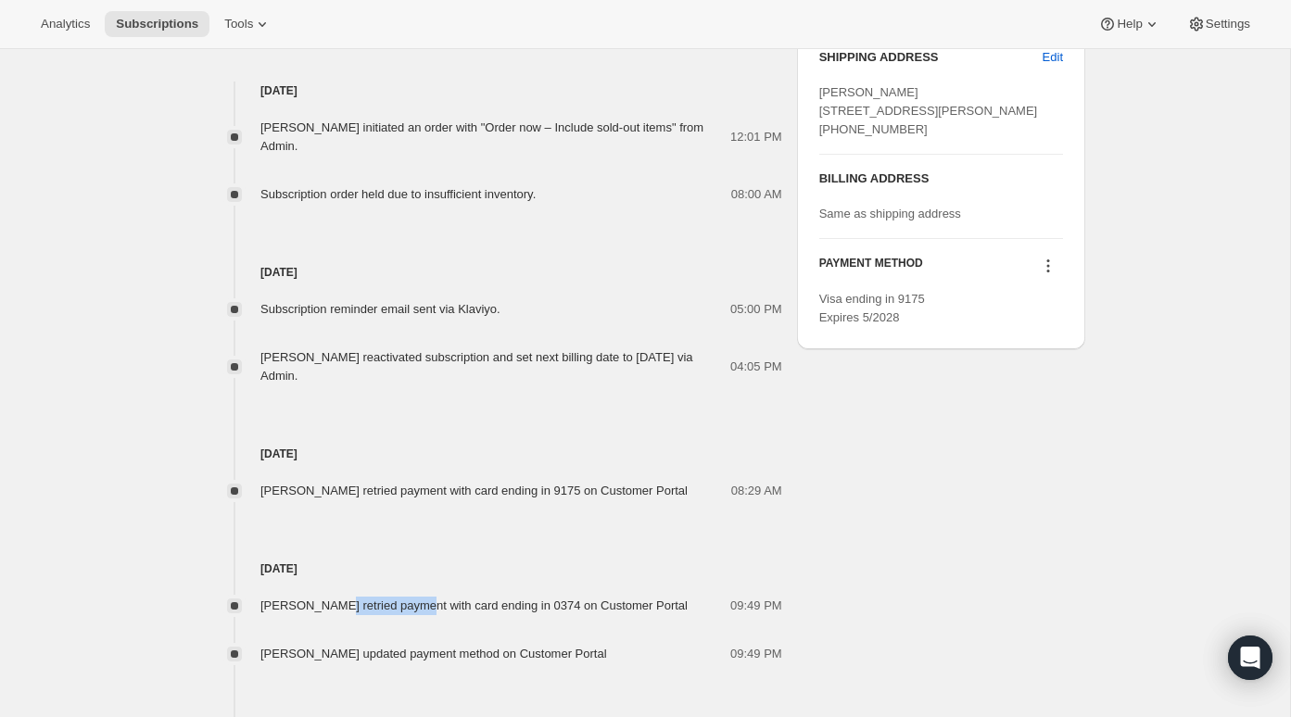
click at [345, 603] on span "[PERSON_NAME] retried payment with card ending in 0374 on Customer Portal" at bounding box center [473, 606] width 427 height 14
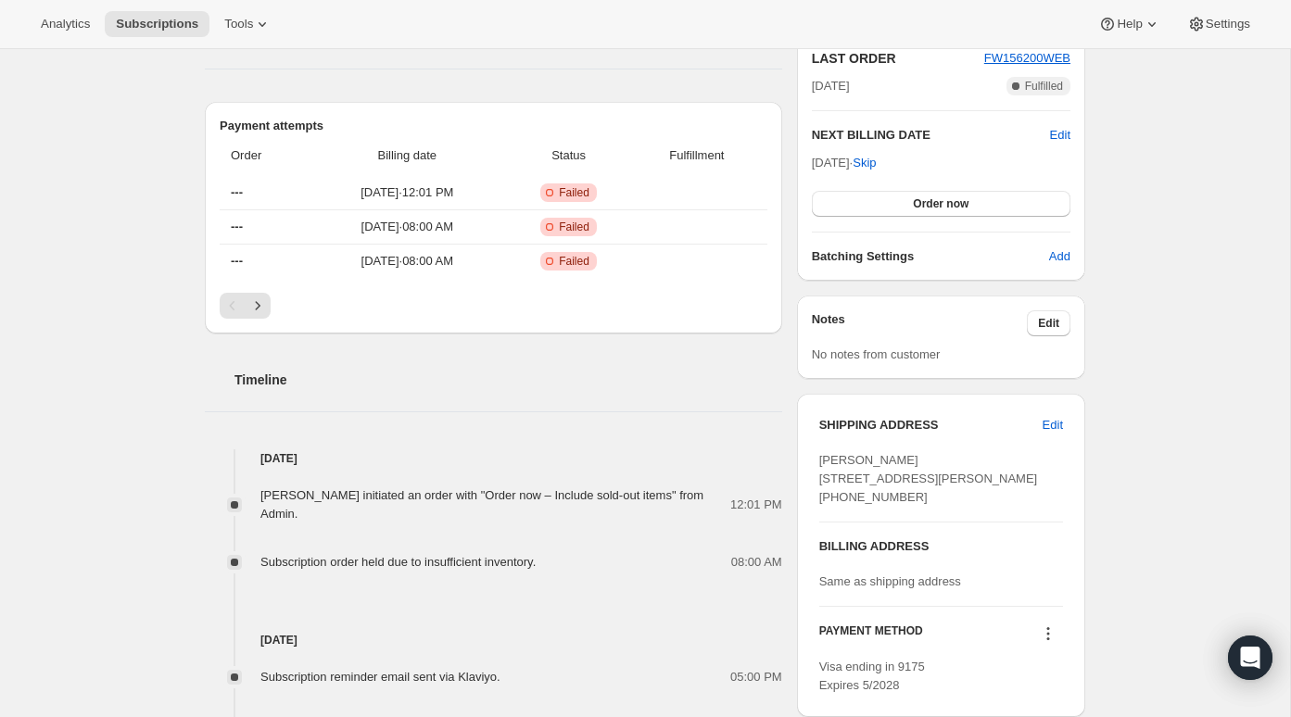
scroll to position [377, 0]
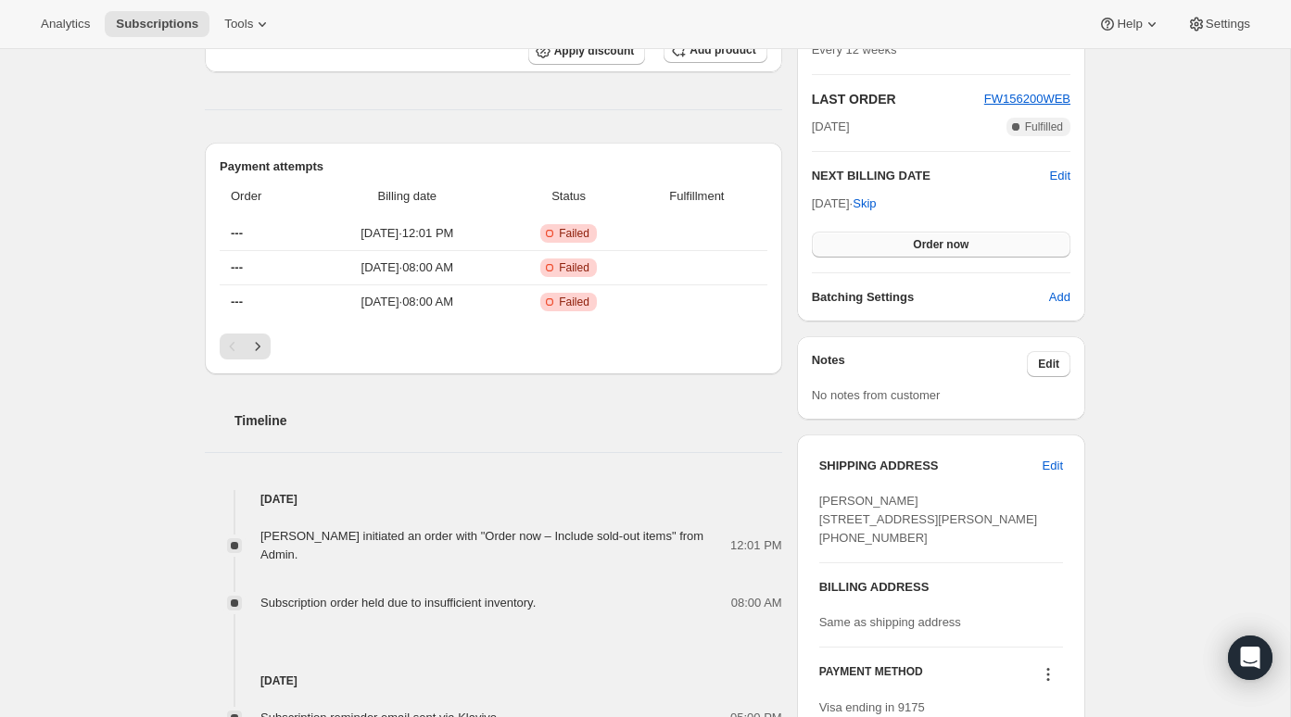
click at [862, 240] on button "Order now" at bounding box center [941, 245] width 259 height 26
click at [862, 240] on button "Click to confirm" at bounding box center [941, 245] width 259 height 26
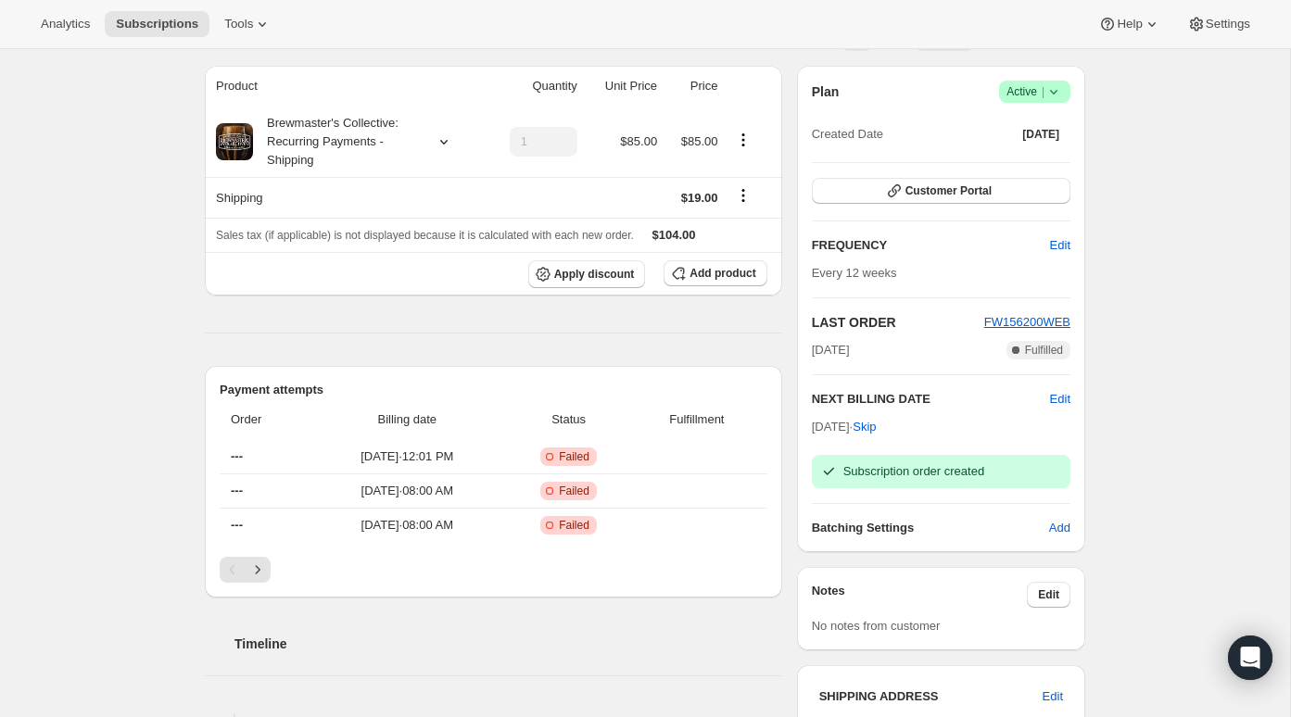
scroll to position [0, 0]
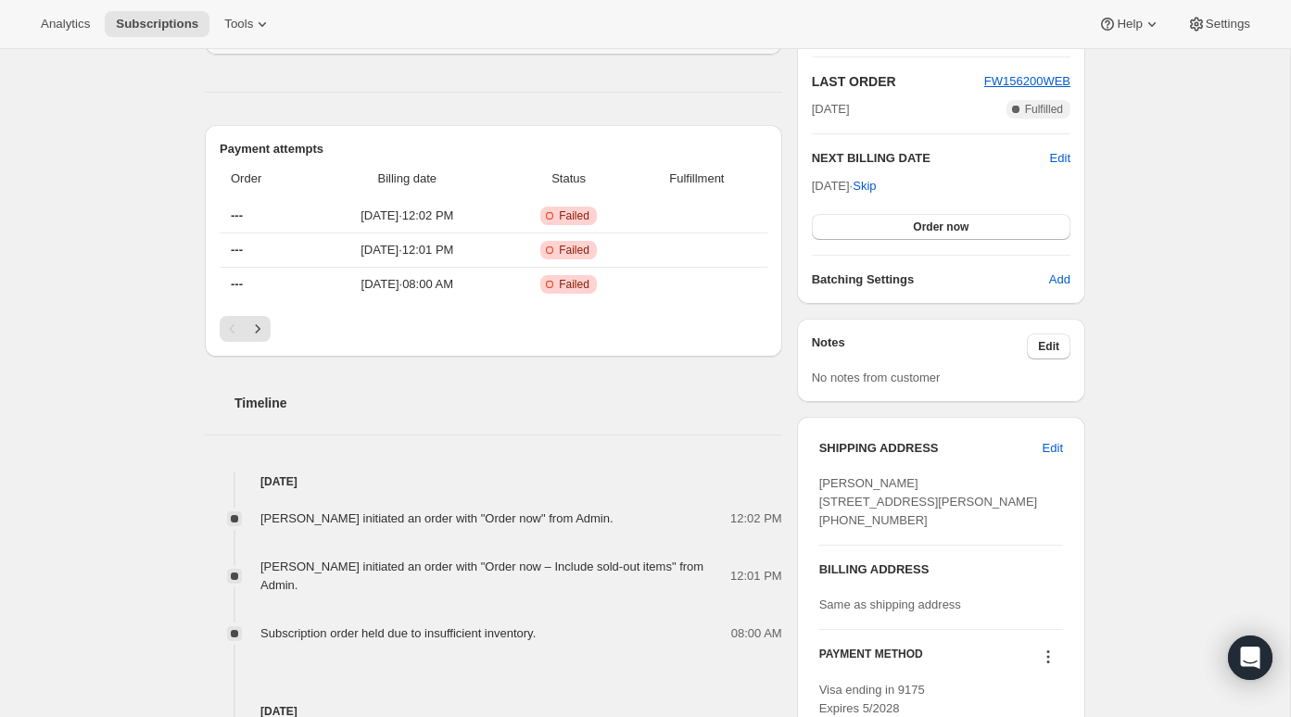
scroll to position [429, 0]
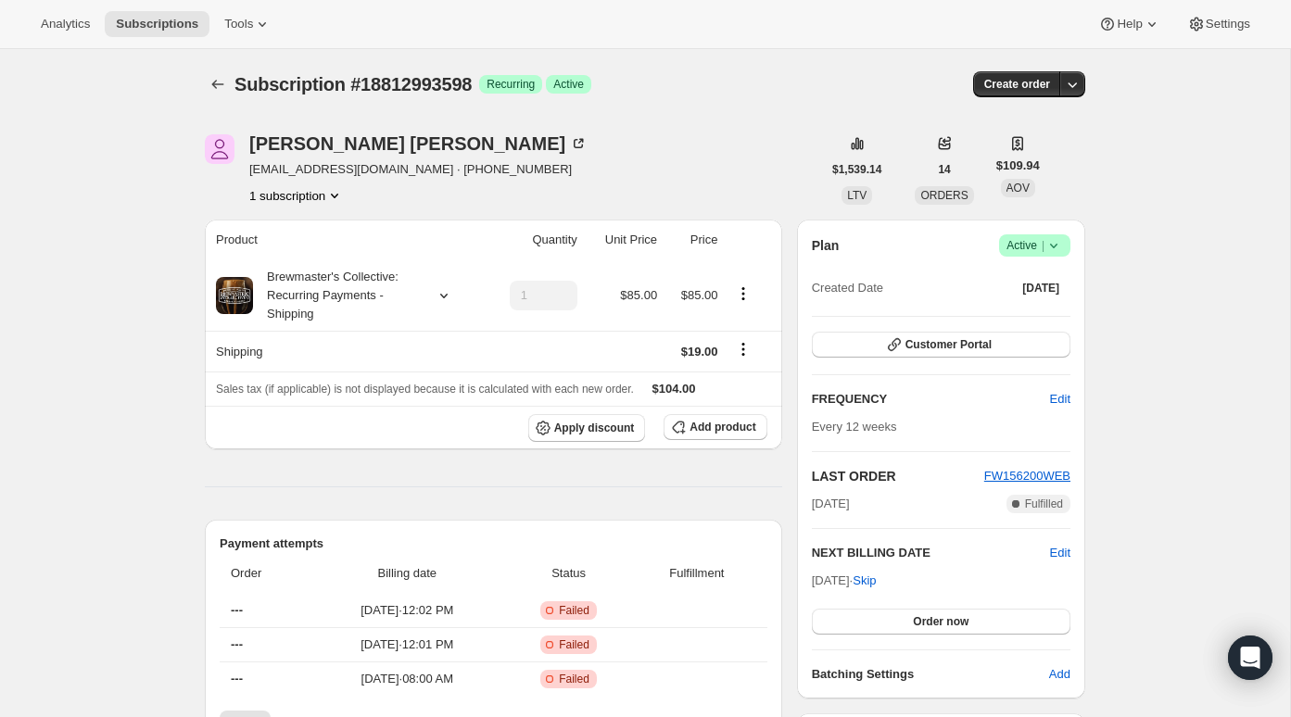
click at [967, 358] on div "Plan Success Active | Created Date [DATE] Customer Portal FREQUENCY Edit Every …" at bounding box center [941, 458] width 259 height 449
click at [966, 335] on button "Customer Portal" at bounding box center [941, 345] width 259 height 26
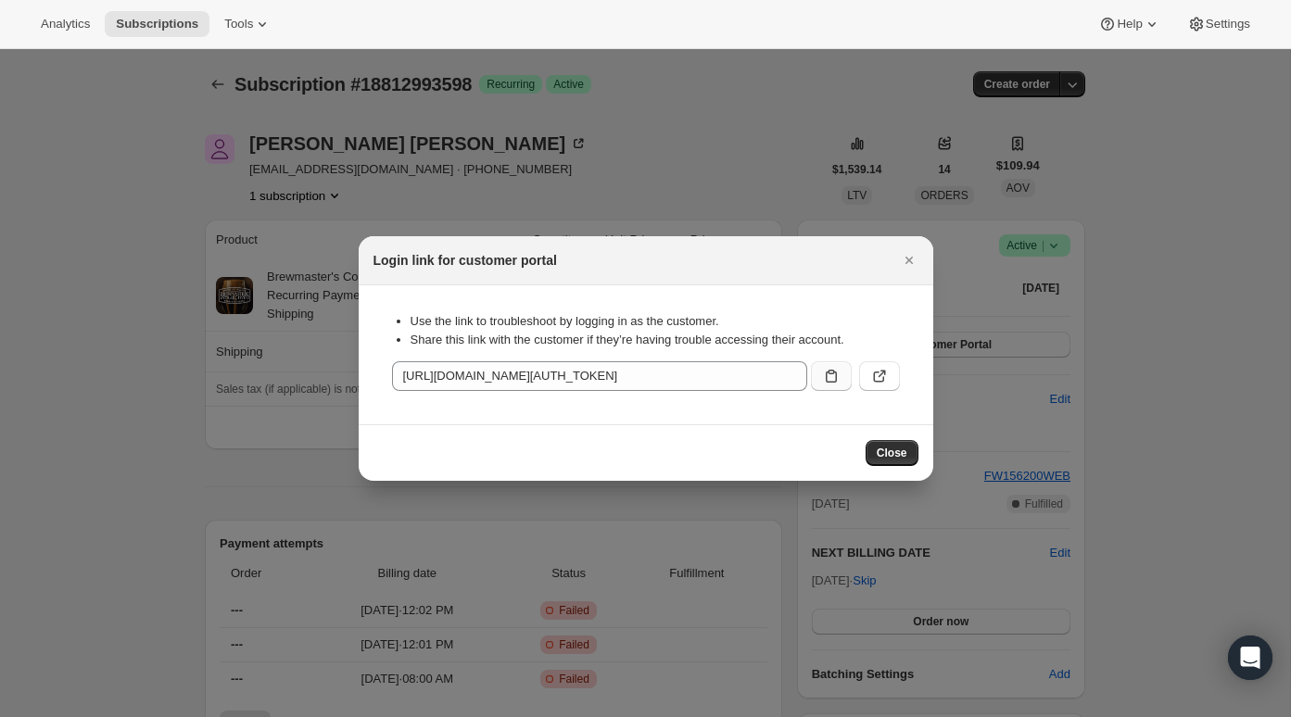
click at [836, 381] on icon ":r1i:" at bounding box center [831, 376] width 11 height 13
